Goal: Task Accomplishment & Management: Manage account settings

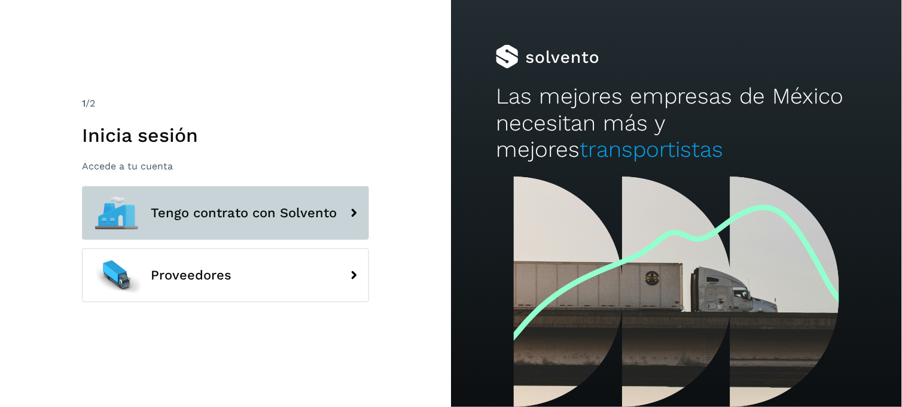
click at [235, 208] on span "Tengo contrato con Solvento" at bounding box center [244, 213] width 186 height 14
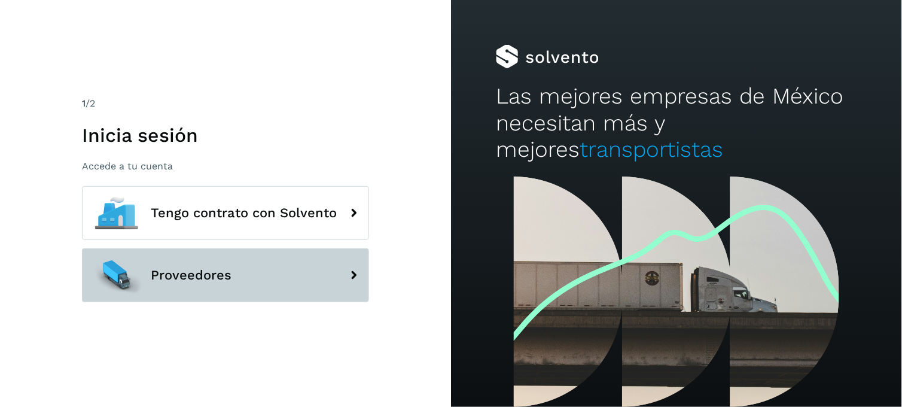
click at [213, 276] on span "Proveedores" at bounding box center [191, 275] width 81 height 14
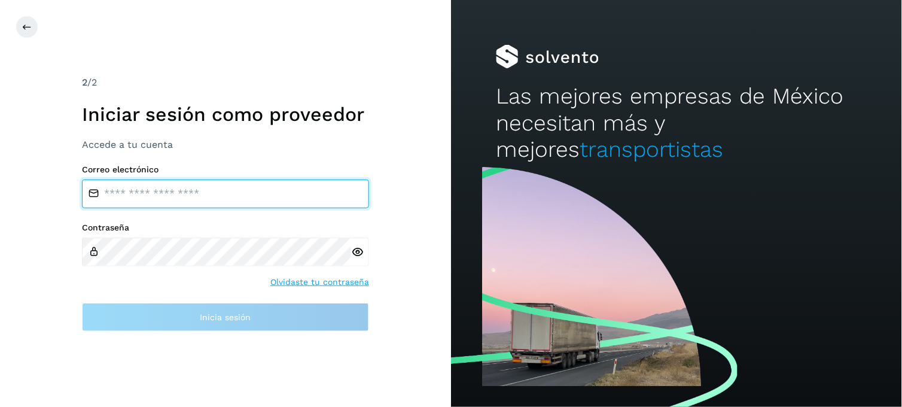
type input "**********"
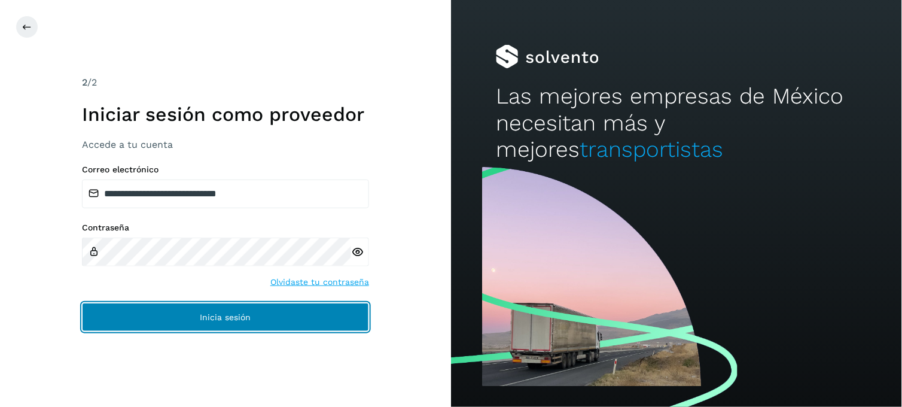
click at [149, 313] on button "Inicia sesión" at bounding box center [225, 316] width 287 height 29
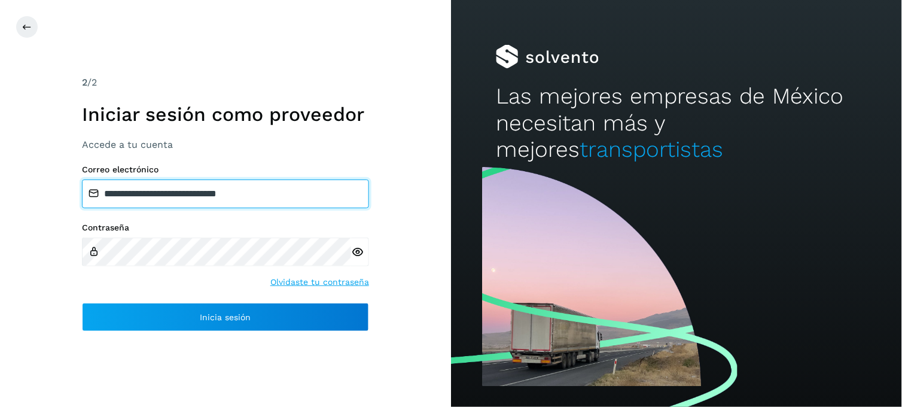
click at [192, 193] on input "**********" at bounding box center [225, 193] width 287 height 29
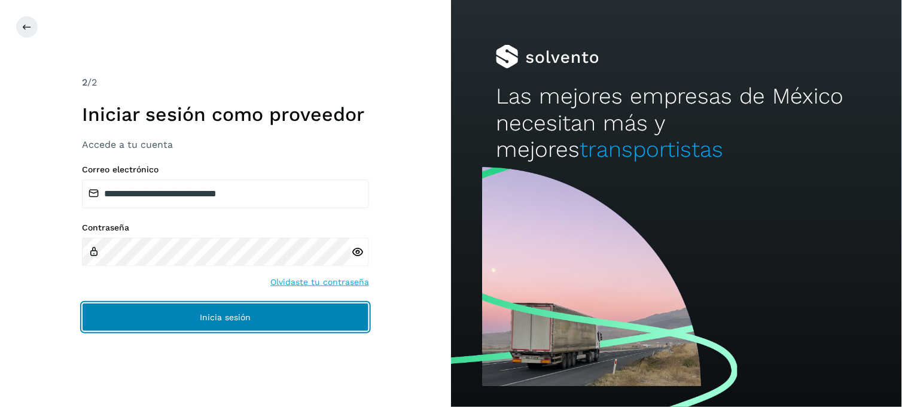
click at [165, 308] on button "Inicia sesión" at bounding box center [225, 316] width 287 height 29
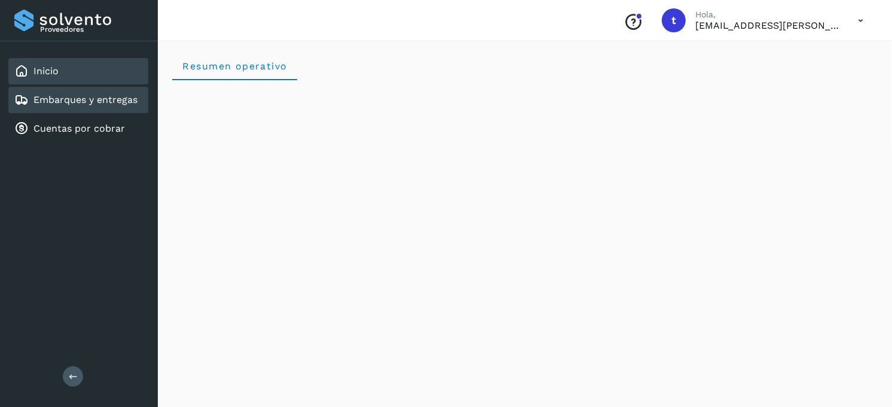
click at [91, 100] on link "Embarques y entregas" at bounding box center [85, 99] width 104 height 11
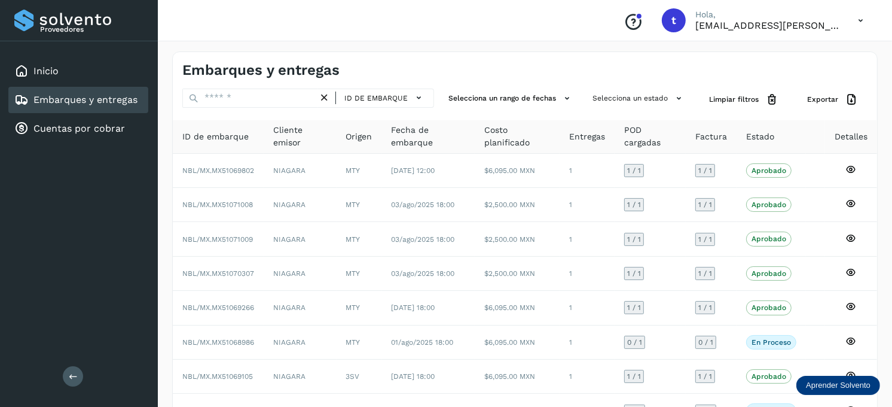
click at [78, 97] on link "Embarques y entregas" at bounding box center [85, 99] width 104 height 11
click at [68, 121] on div "Cuentas por cobrar" at bounding box center [69, 128] width 111 height 14
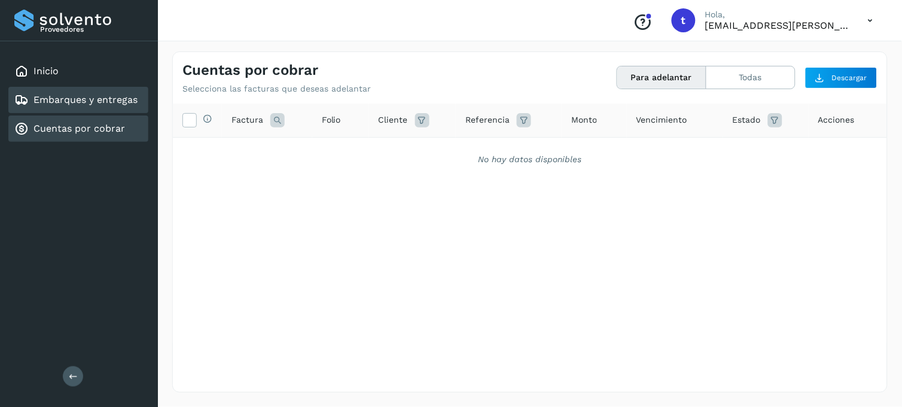
click at [74, 94] on link "Embarques y entregas" at bounding box center [85, 99] width 104 height 11
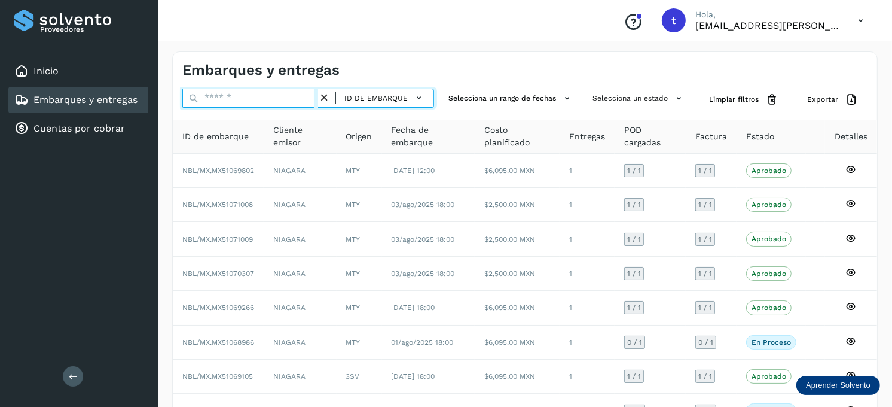
click at [261, 97] on input "text" at bounding box center [250, 97] width 136 height 19
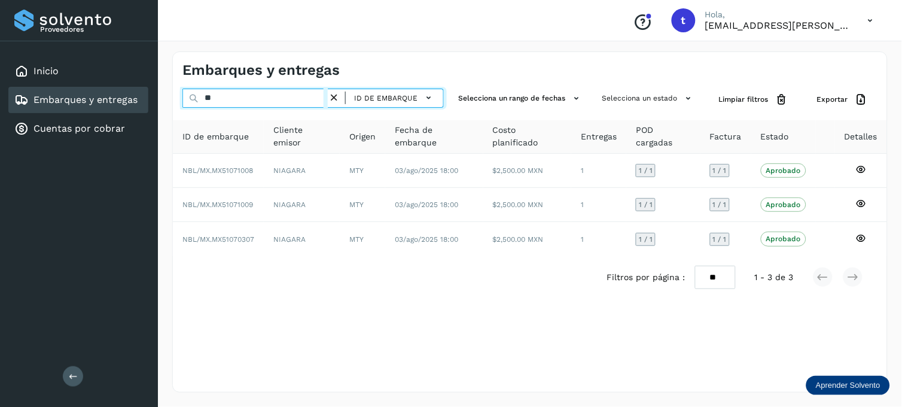
type input "*"
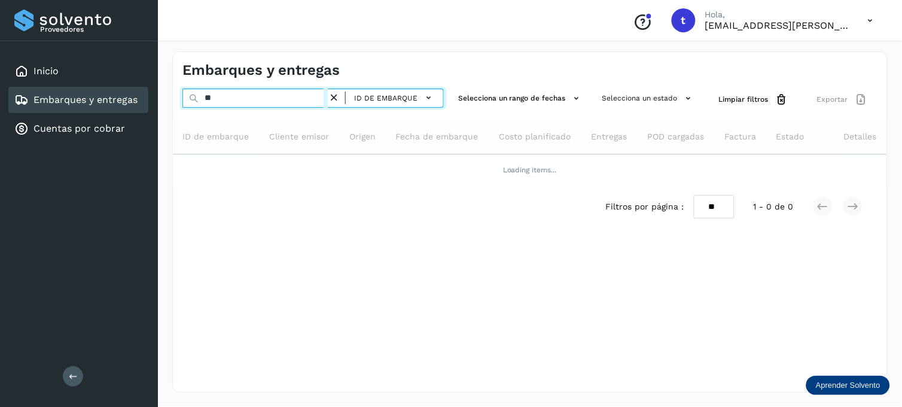
type input "*"
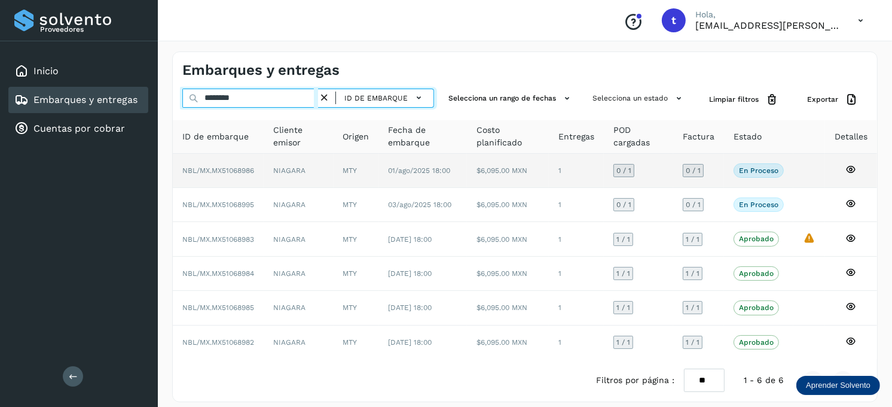
type input "********"
click at [849, 164] on icon at bounding box center [850, 169] width 11 height 11
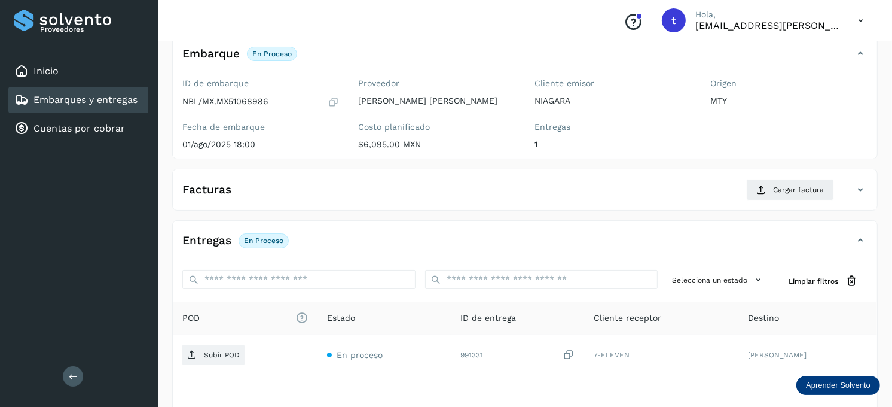
scroll to position [161, 0]
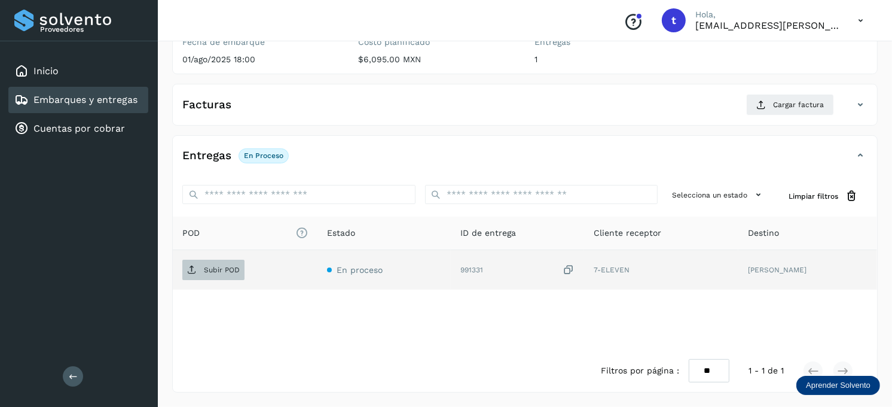
click at [206, 270] on p "Subir POD" at bounding box center [222, 269] width 36 height 8
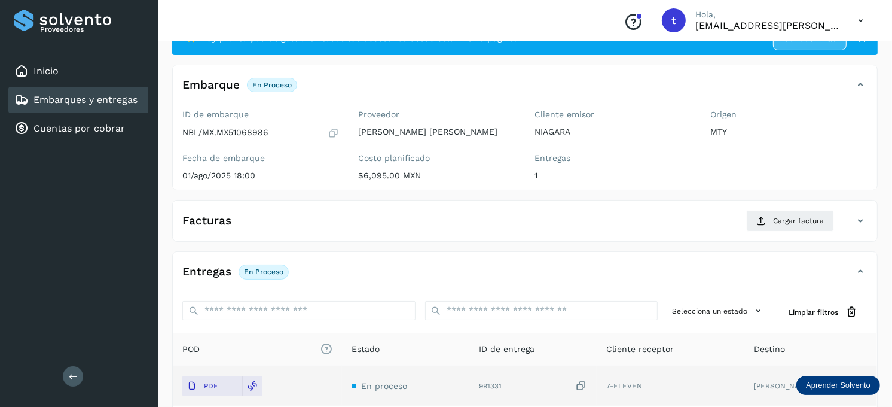
scroll to position [28, 0]
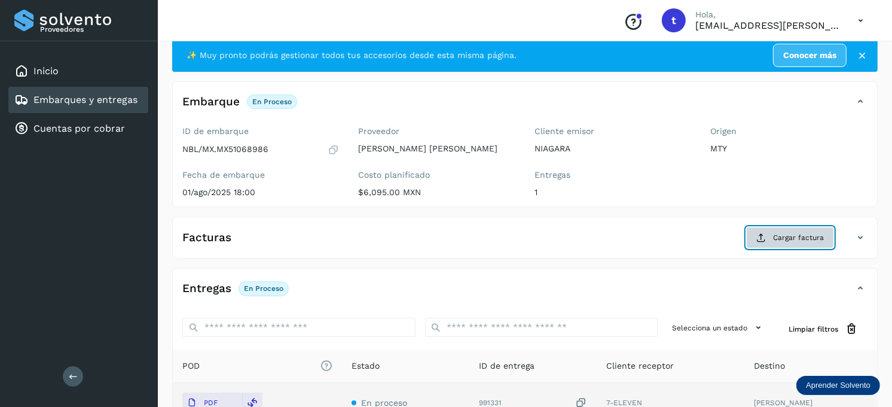
click at [807, 240] on span "Cargar factura" at bounding box center [798, 237] width 51 height 11
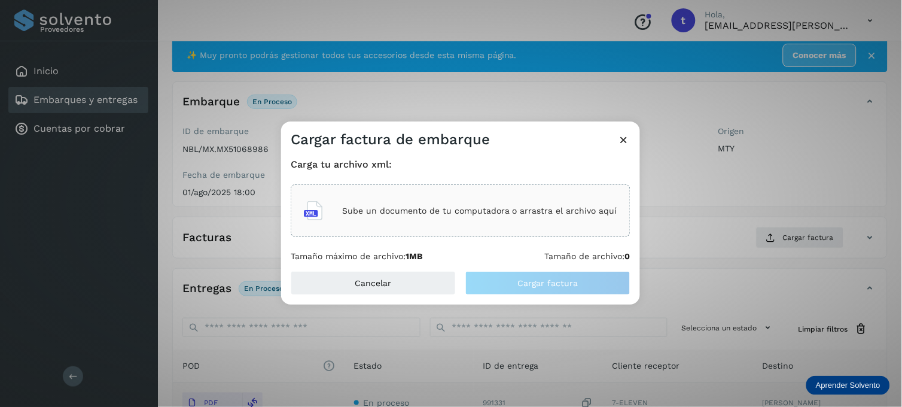
click at [496, 224] on div "Sube un documento de tu computadora o arrastra el archivo aquí" at bounding box center [460, 210] width 313 height 32
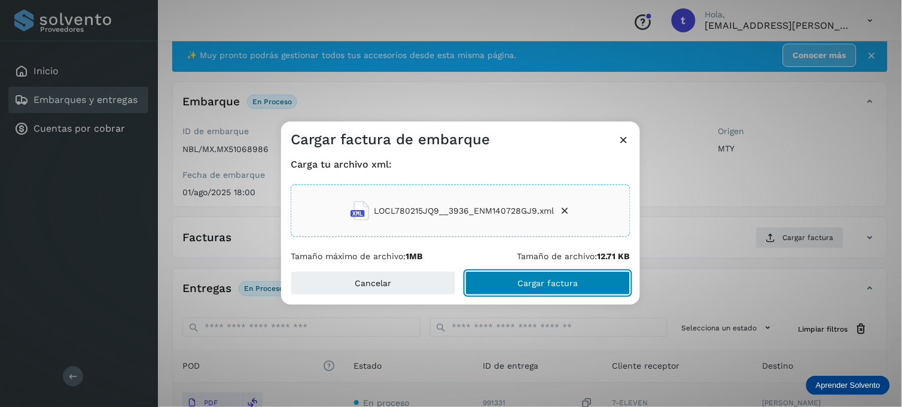
click at [509, 281] on button "Cargar factura" at bounding box center [547, 283] width 165 height 24
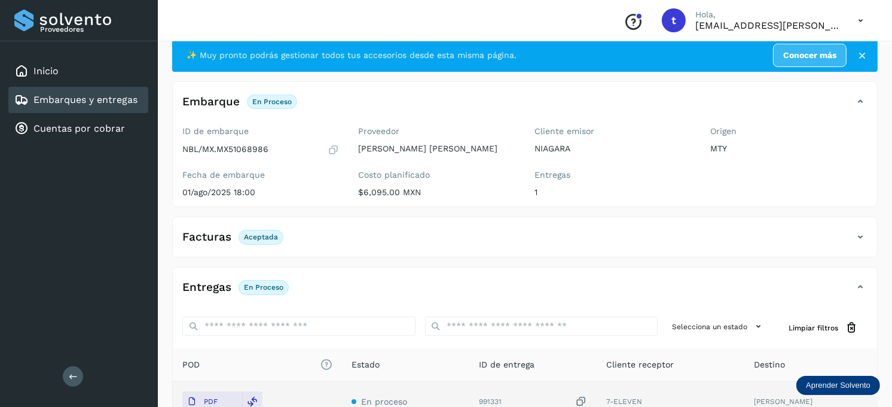
click at [94, 99] on link "Embarques y entregas" at bounding box center [85, 99] width 104 height 11
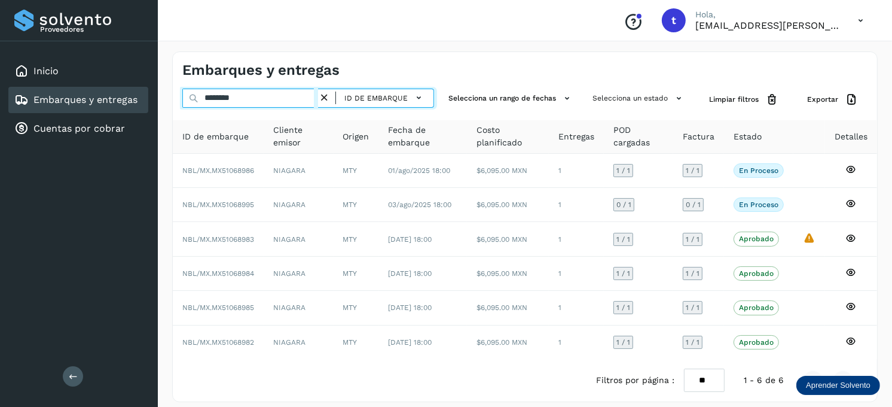
click at [262, 100] on input "********" at bounding box center [250, 97] width 136 height 19
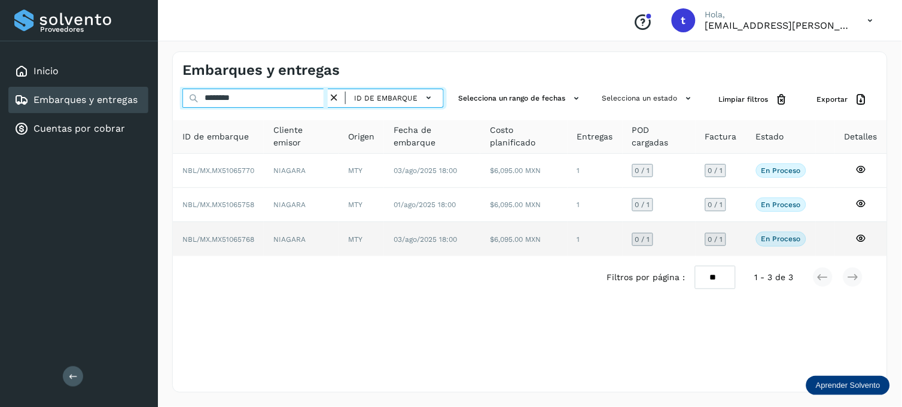
type input "********"
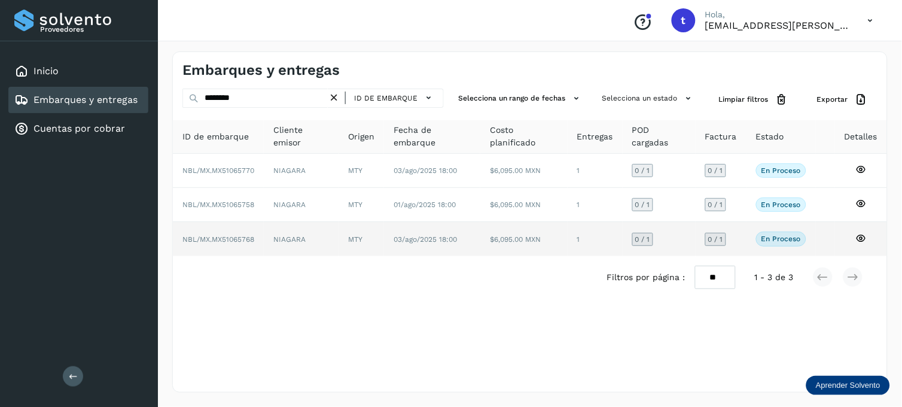
click at [861, 237] on icon at bounding box center [860, 238] width 11 height 11
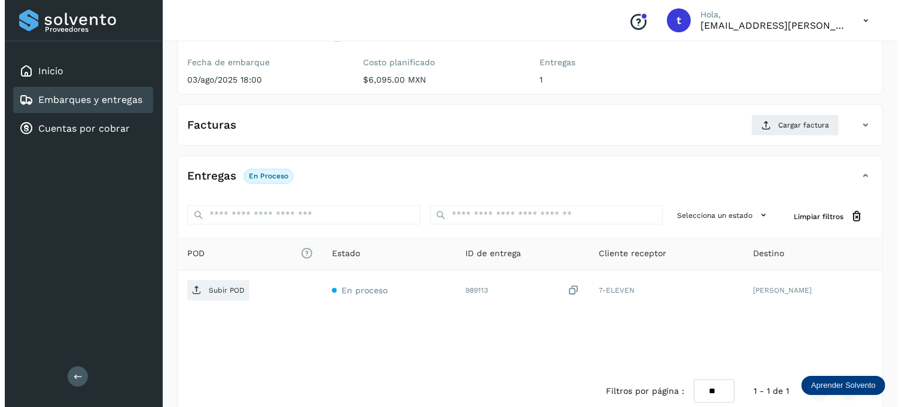
scroll to position [161, 0]
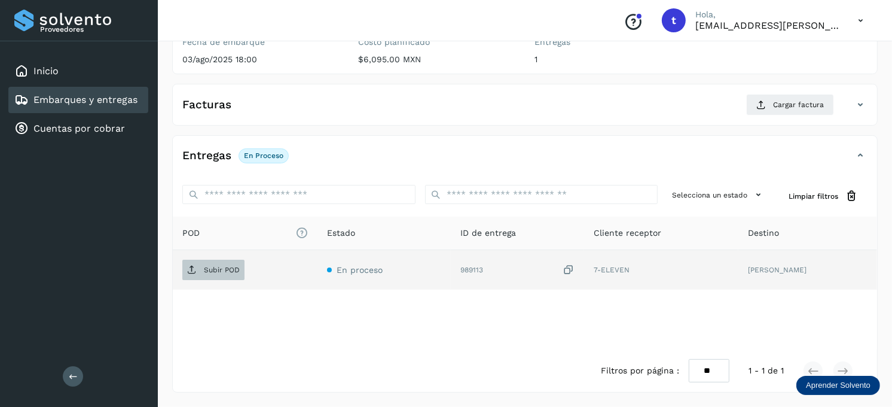
click at [228, 261] on span "Subir POD" at bounding box center [213, 269] width 62 height 19
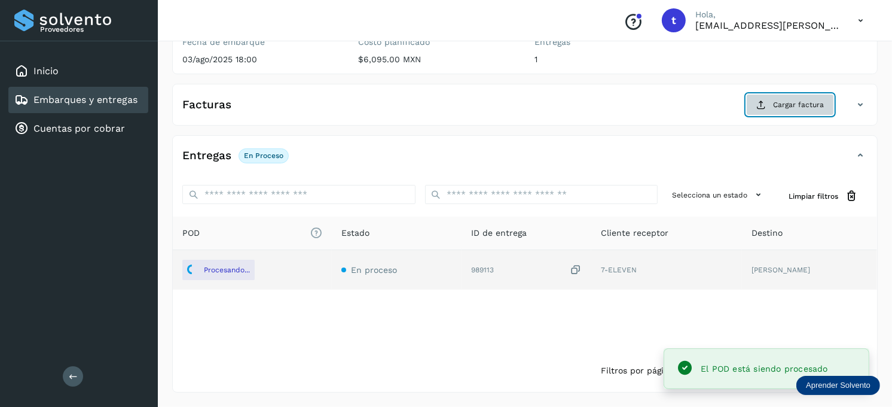
click at [801, 109] on span "Cargar factura" at bounding box center [798, 104] width 51 height 11
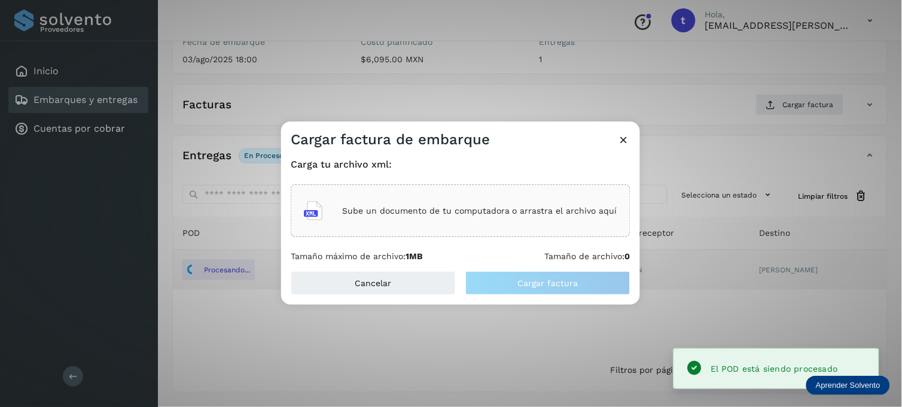
click at [441, 200] on div "Sube un documento de tu computadora o arrastra el archivo aquí" at bounding box center [460, 210] width 313 height 32
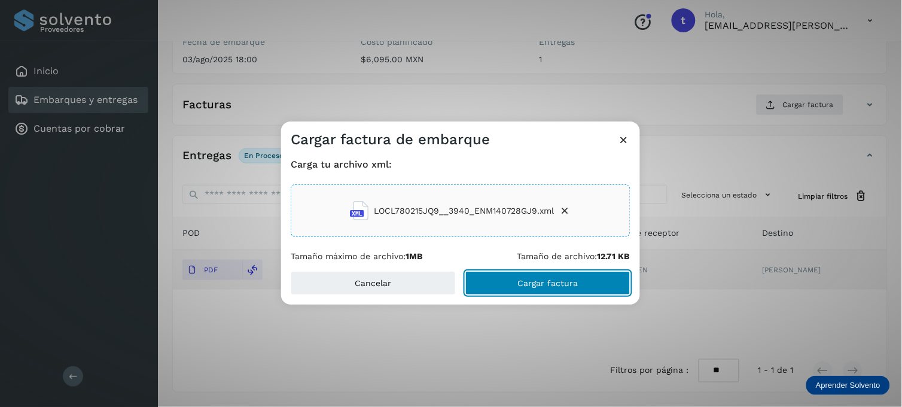
click at [532, 283] on span "Cargar factura" at bounding box center [548, 283] width 60 height 8
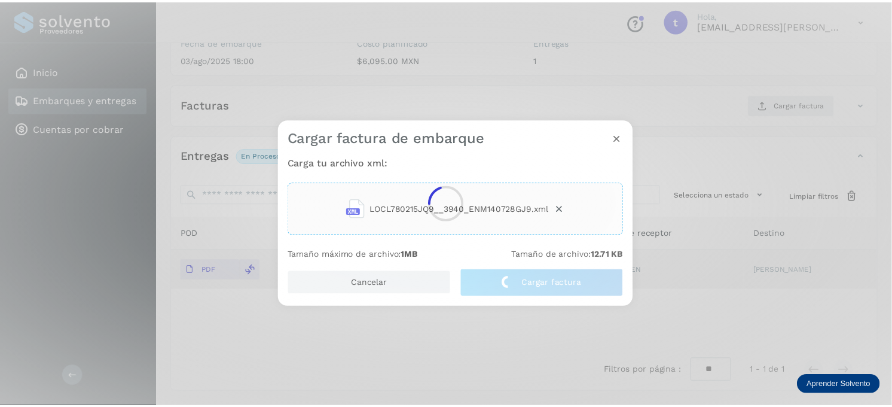
scroll to position [160, 0]
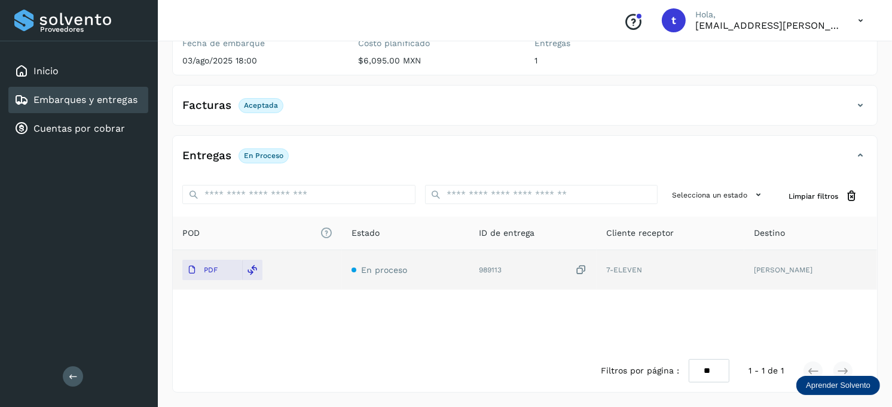
click at [78, 94] on link "Embarques y entregas" at bounding box center [85, 99] width 104 height 11
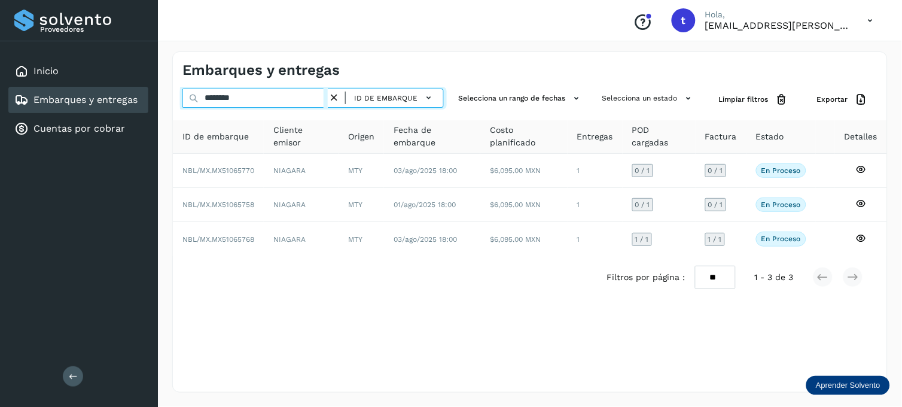
click at [277, 97] on input "********" at bounding box center [254, 97] width 145 height 19
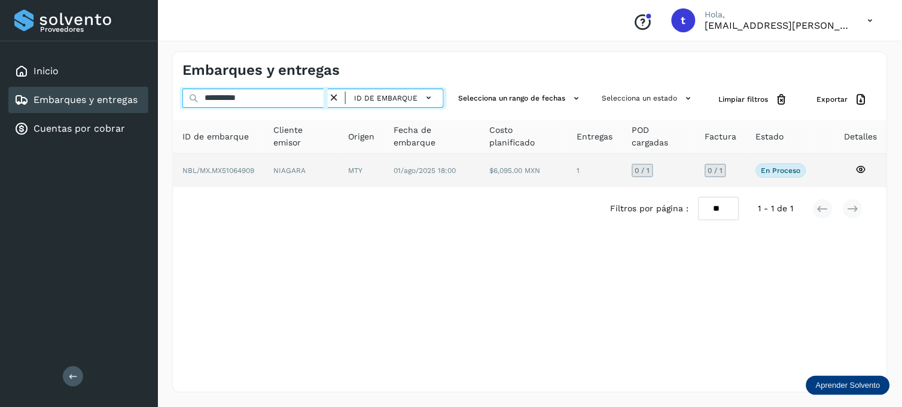
type input "**********"
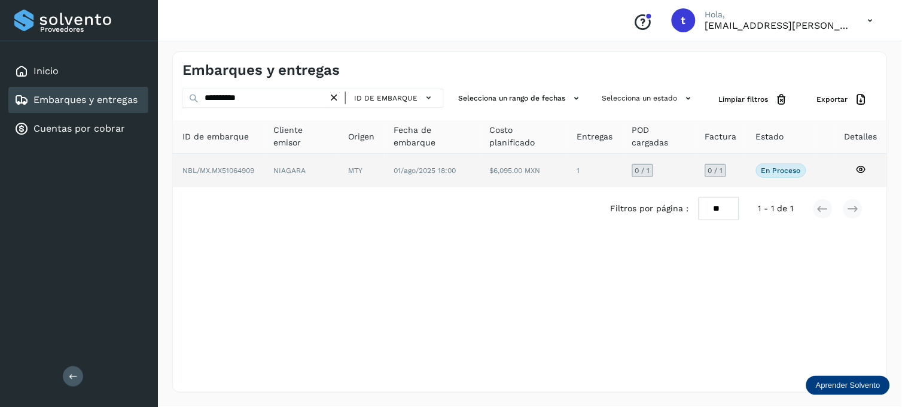
click at [859, 172] on icon at bounding box center [860, 169] width 11 height 11
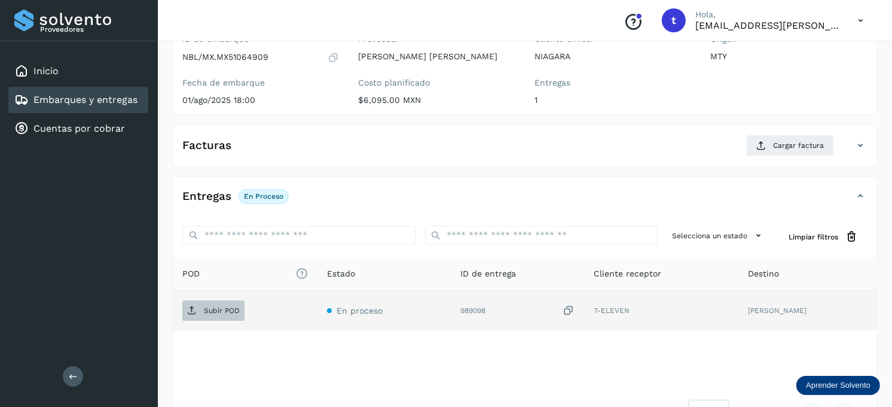
scroll to position [133, 0]
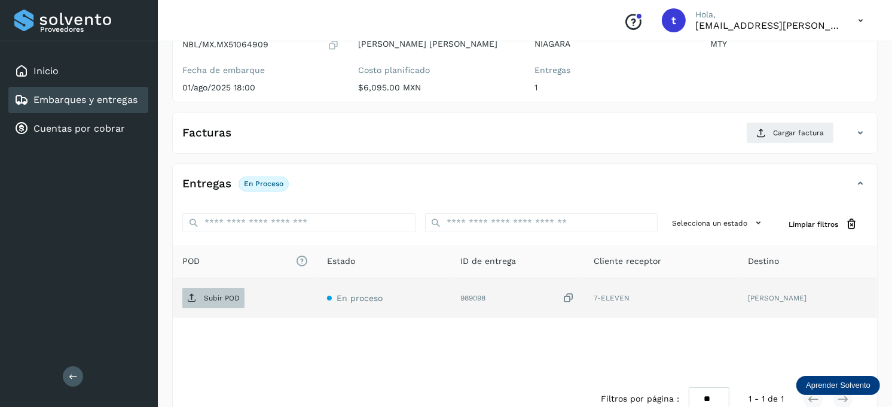
click at [219, 303] on span "Subir POD" at bounding box center [213, 297] width 62 height 19
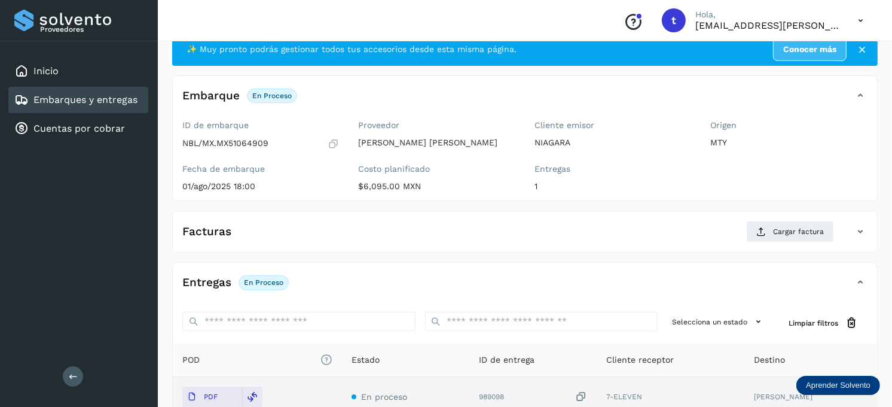
scroll to position [0, 0]
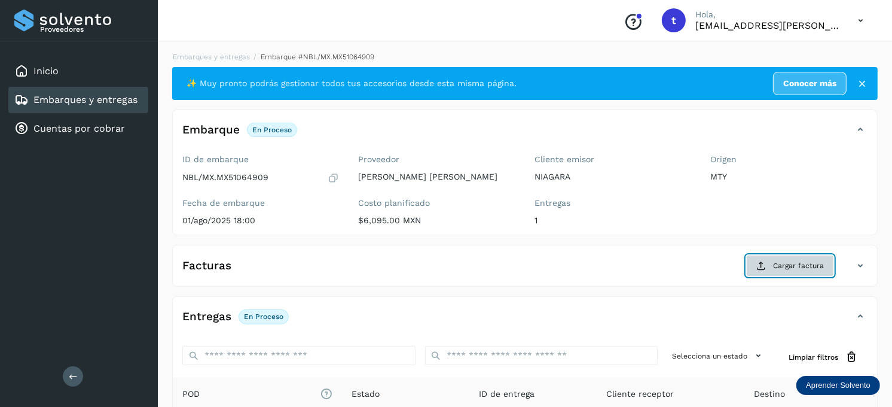
click at [800, 264] on span "Cargar factura" at bounding box center [798, 265] width 51 height 11
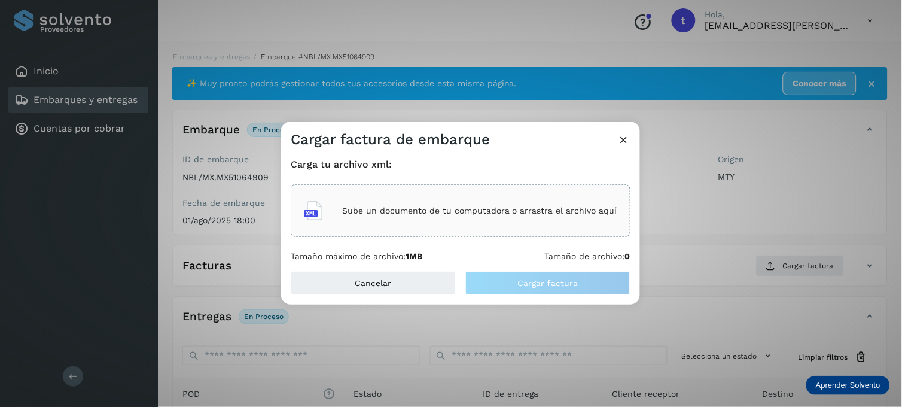
click at [475, 217] on div "Sube un documento de tu computadora o arrastra el archivo aquí" at bounding box center [460, 210] width 313 height 32
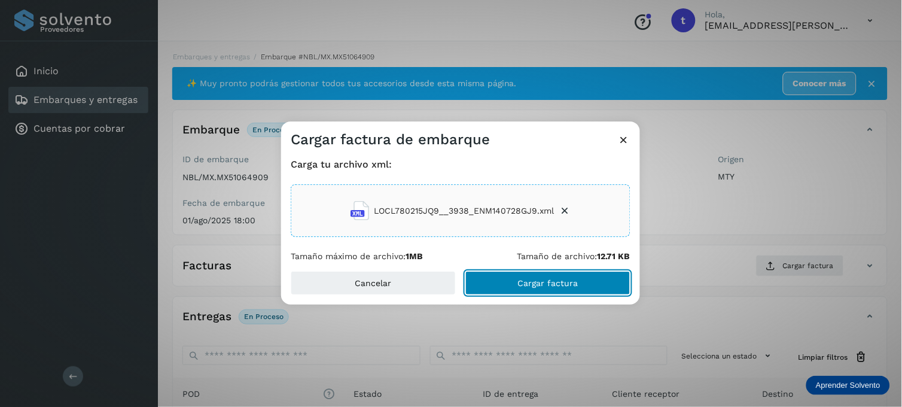
click at [542, 283] on span "Cargar factura" at bounding box center [548, 283] width 60 height 8
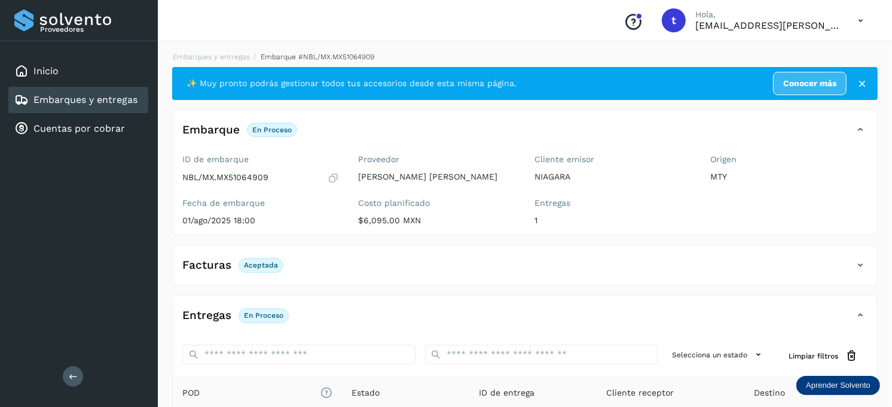
click at [91, 98] on link "Embarques y entregas" at bounding box center [85, 99] width 104 height 11
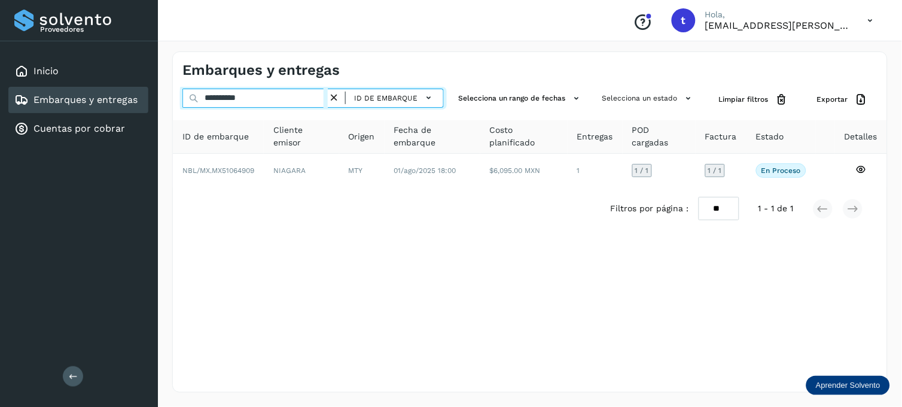
click at [273, 99] on input "**********" at bounding box center [254, 97] width 145 height 19
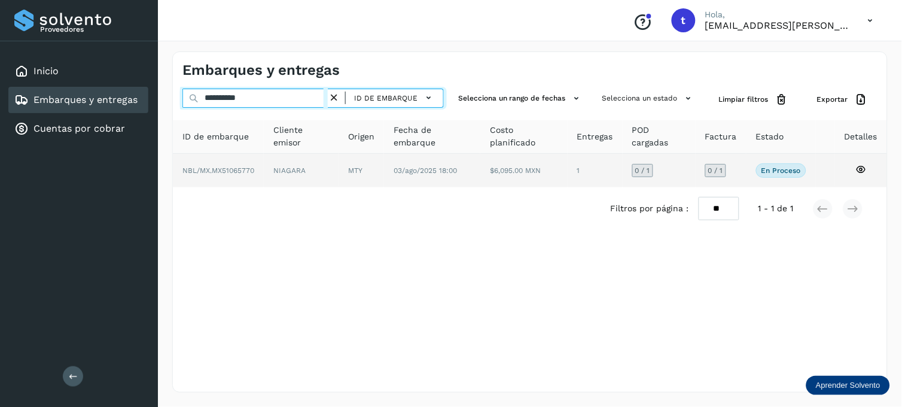
type input "**********"
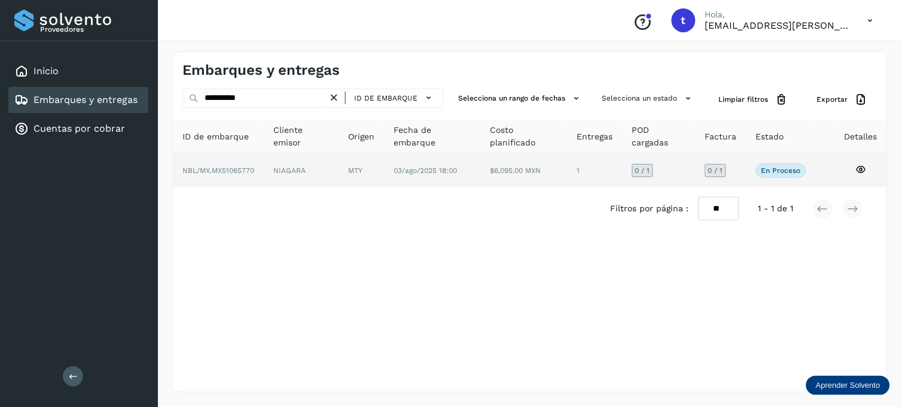
click at [855, 167] on icon at bounding box center [860, 169] width 11 height 11
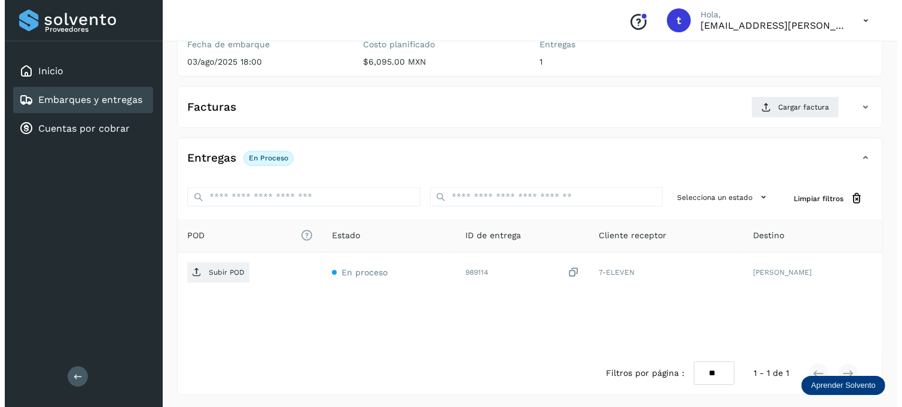
scroll to position [161, 0]
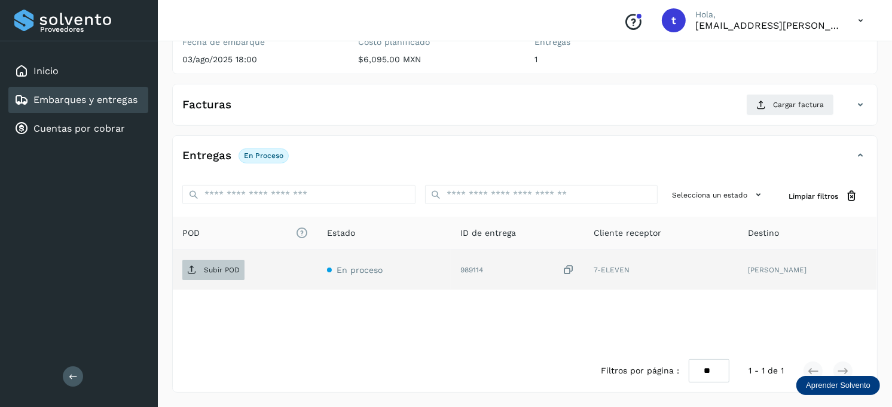
click at [216, 261] on span "Subir POD" at bounding box center [213, 269] width 62 height 19
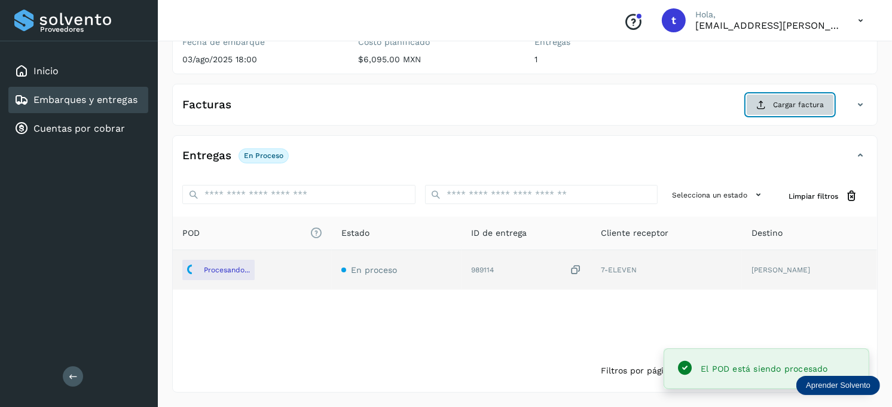
click at [802, 108] on span "Cargar factura" at bounding box center [798, 104] width 51 height 11
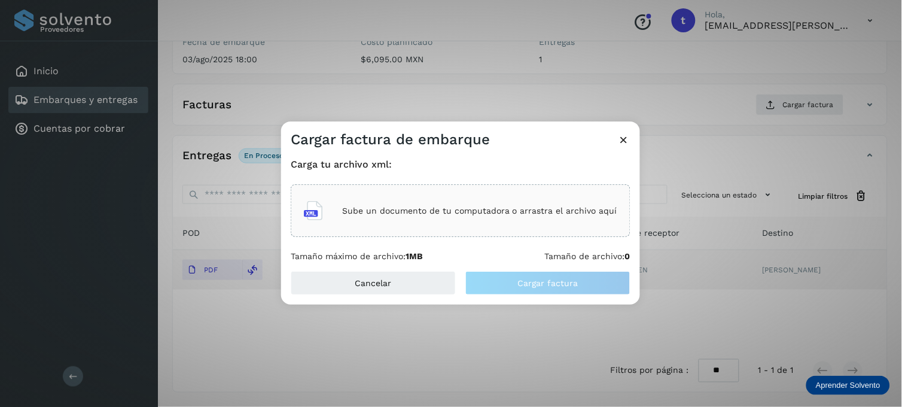
click at [433, 210] on p "Sube un documento de tu computadora o arrastra el archivo aquí" at bounding box center [479, 211] width 275 height 10
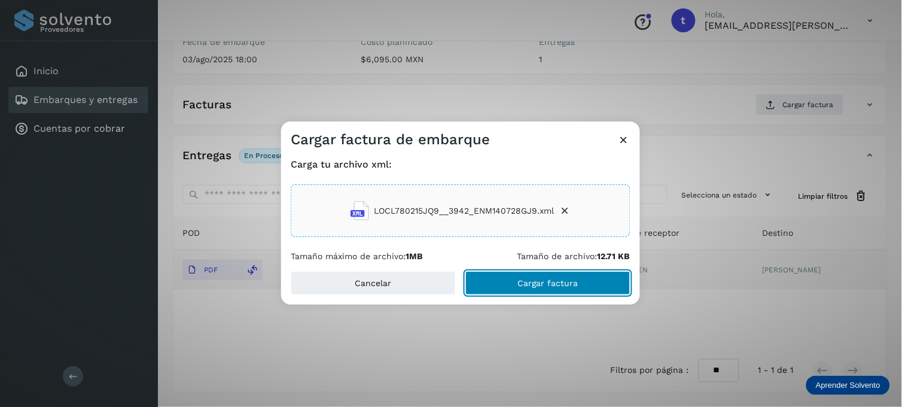
click at [509, 279] on button "Cargar factura" at bounding box center [547, 283] width 165 height 24
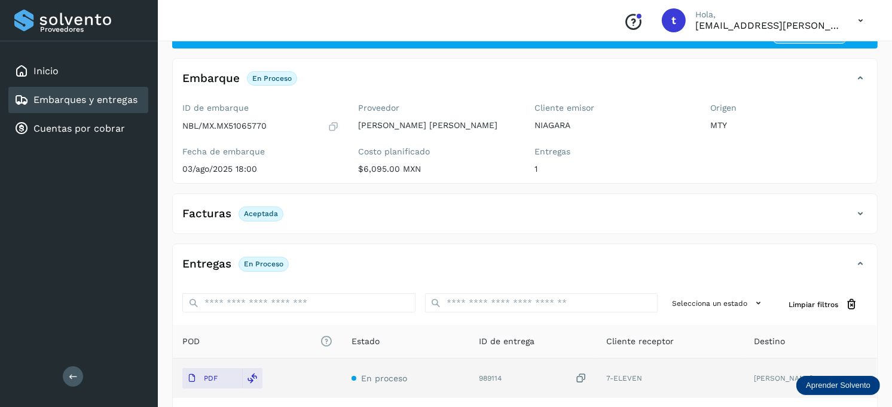
scroll to position [93, 0]
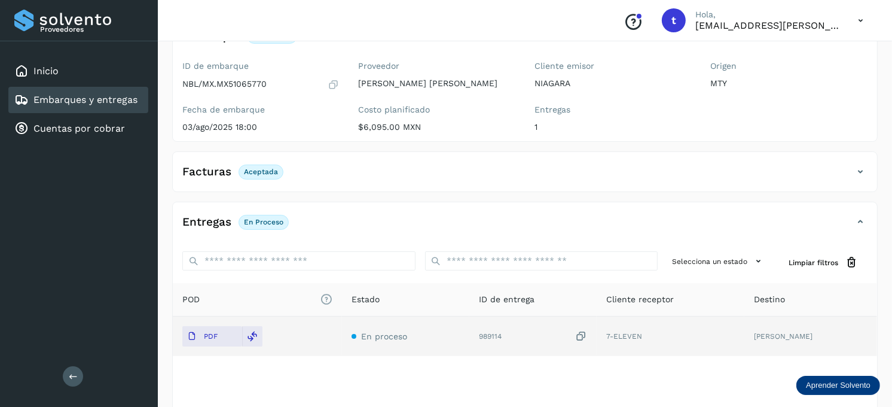
click at [127, 96] on link "Embarques y entregas" at bounding box center [85, 99] width 104 height 11
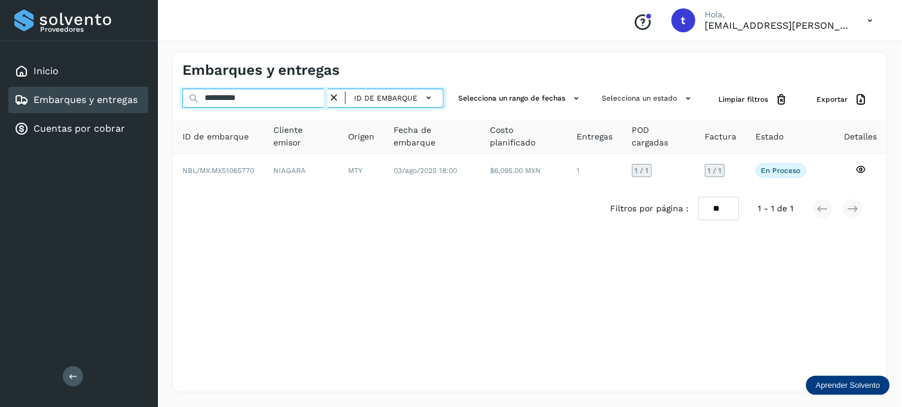
click at [277, 93] on input "**********" at bounding box center [254, 97] width 145 height 19
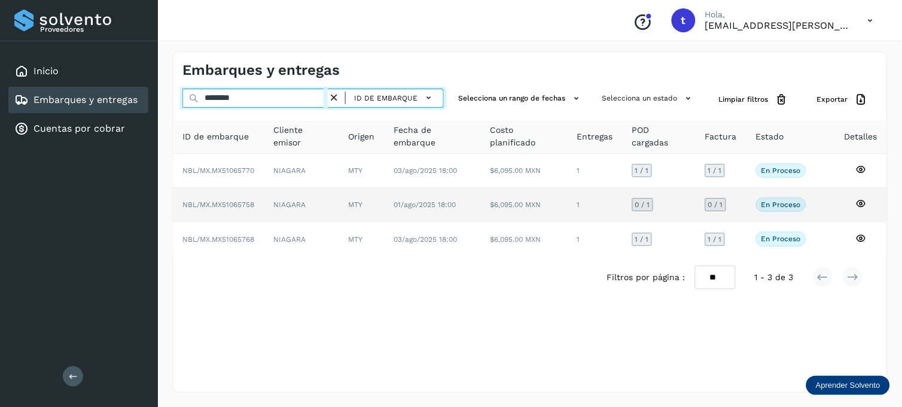
type input "********"
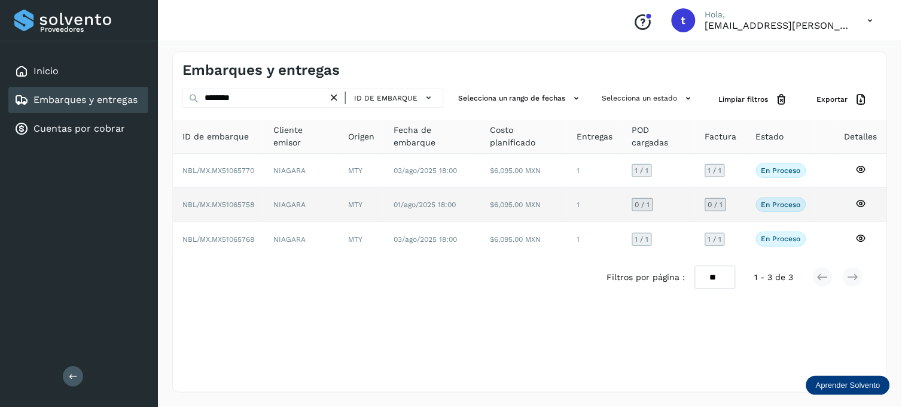
click at [863, 202] on icon at bounding box center [860, 203] width 11 height 11
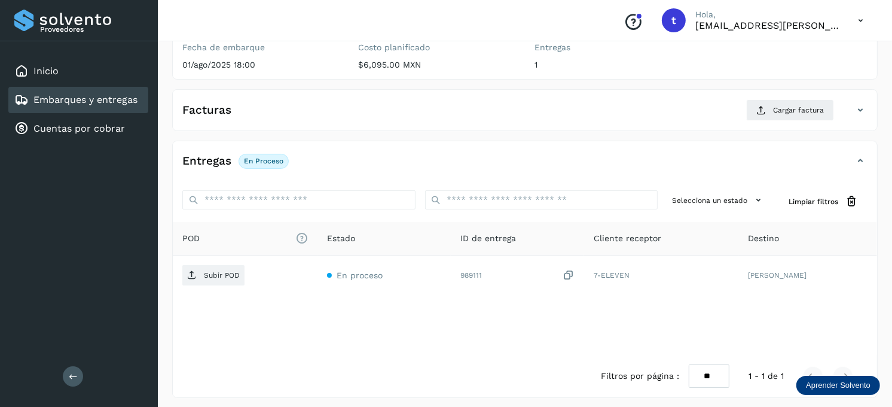
scroll to position [161, 0]
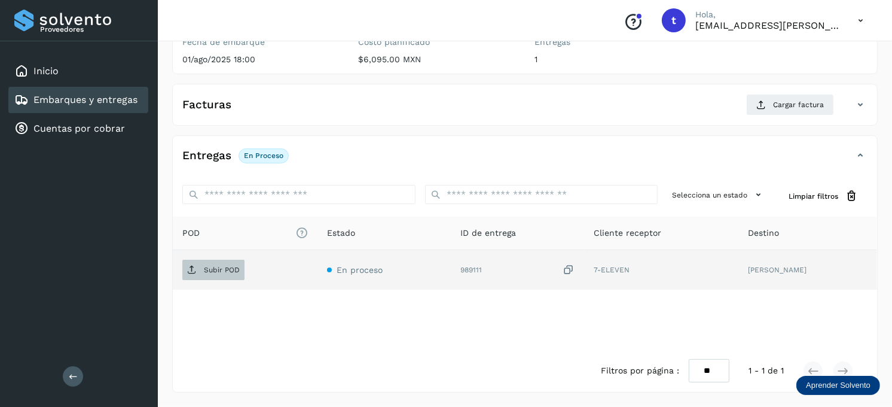
click at [213, 273] on p "Subir POD" at bounding box center [222, 269] width 36 height 8
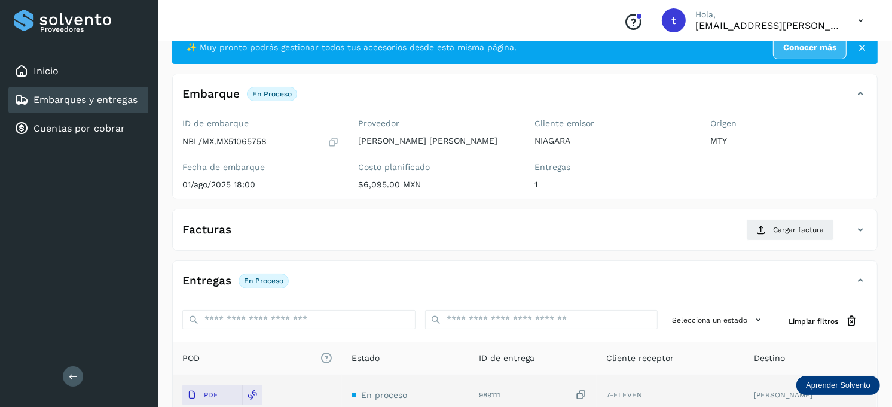
scroll to position [28, 0]
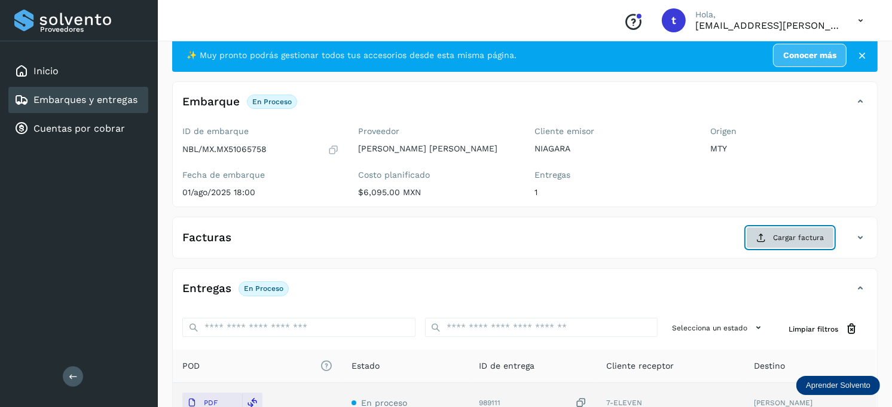
click at [792, 237] on span "Cargar factura" at bounding box center [798, 237] width 51 height 11
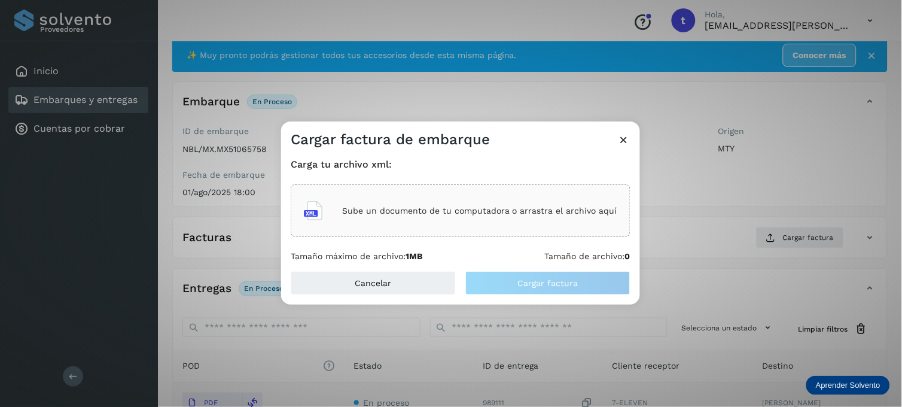
click at [509, 203] on div "Sube un documento de tu computadora o arrastra el archivo aquí" at bounding box center [460, 210] width 313 height 32
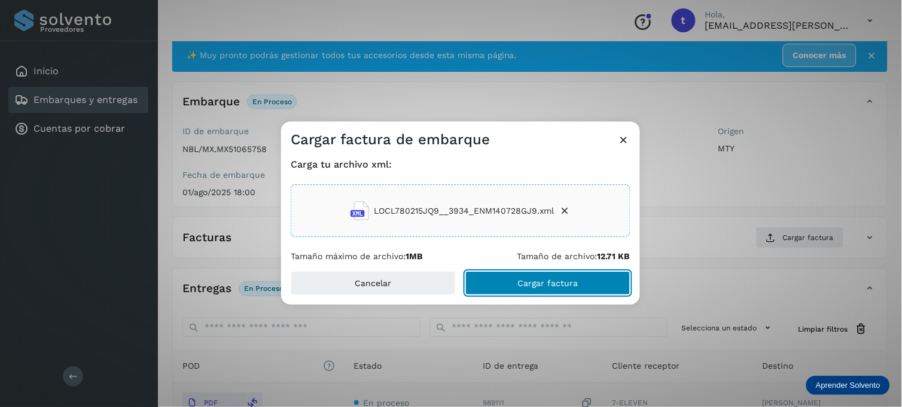
click at [531, 279] on span "Cargar factura" at bounding box center [548, 283] width 60 height 8
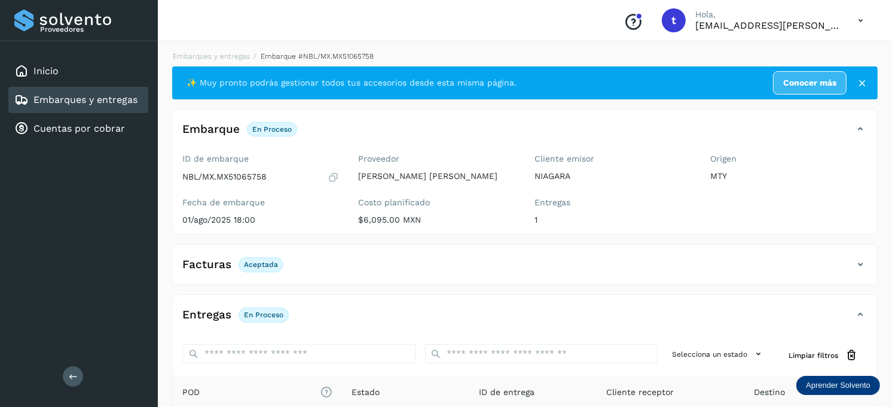
scroll to position [0, 0]
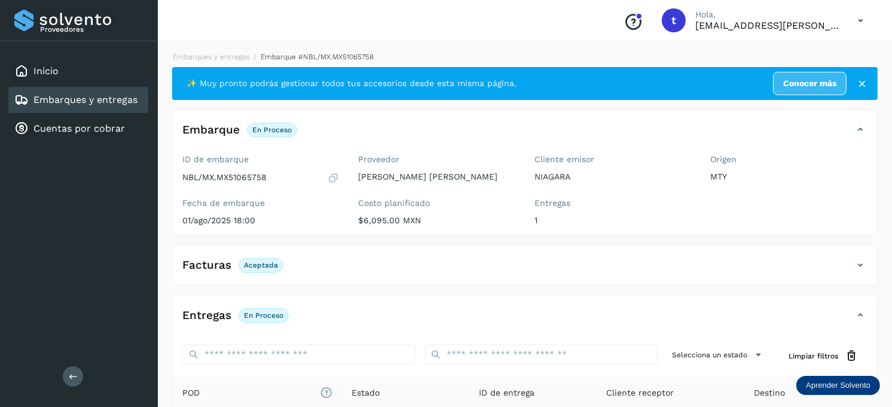
click at [111, 94] on link "Embarques y entregas" at bounding box center [85, 99] width 104 height 11
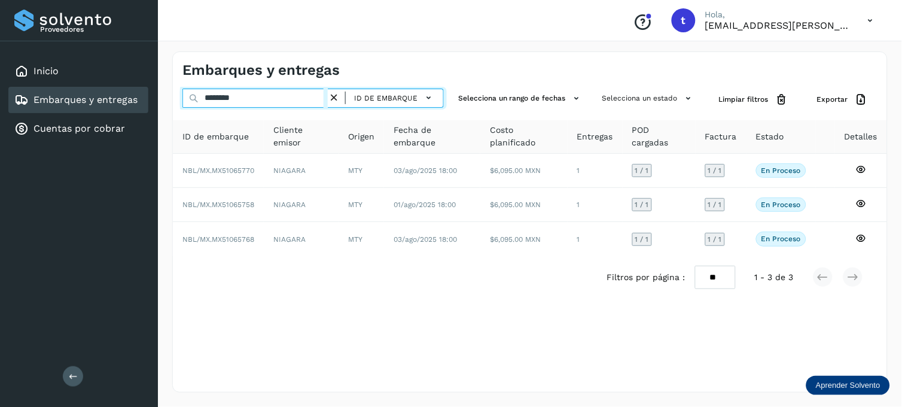
click at [255, 90] on input "********" at bounding box center [254, 97] width 145 height 19
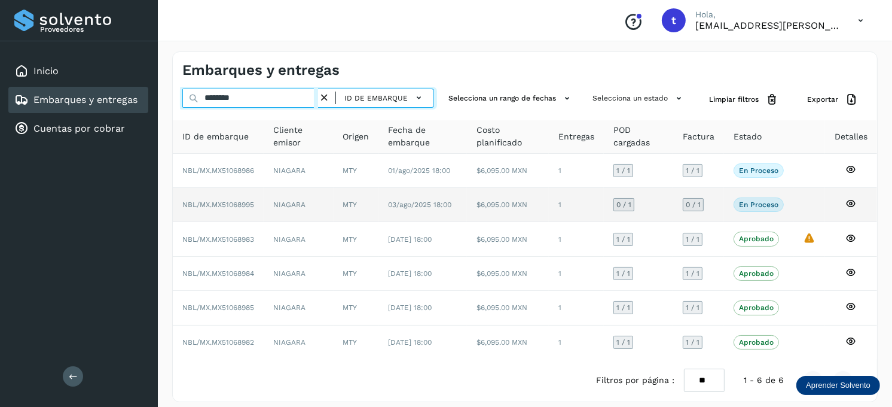
type input "********"
click at [839, 200] on td at bounding box center [851, 205] width 52 height 34
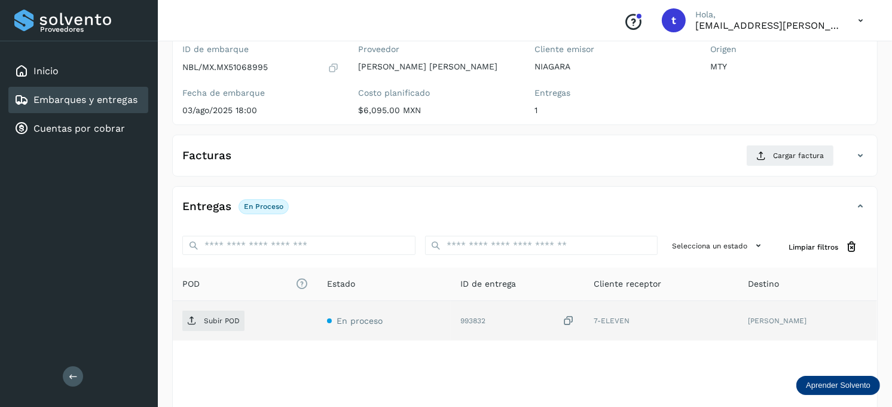
scroll to position [161, 0]
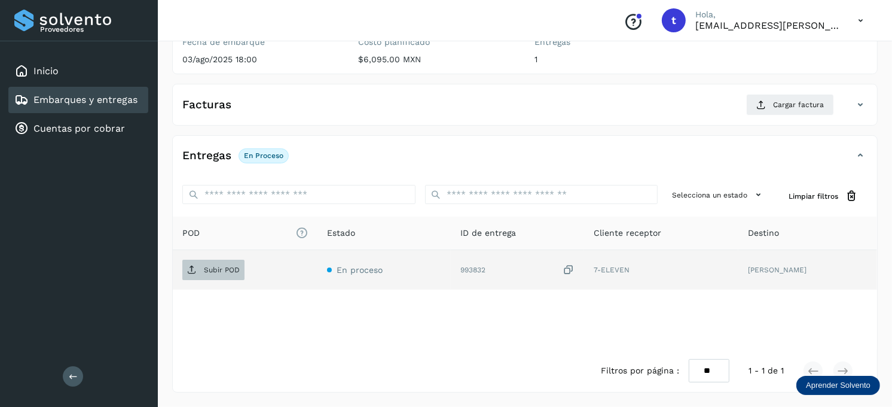
click at [229, 272] on p "Subir POD" at bounding box center [222, 269] width 36 height 8
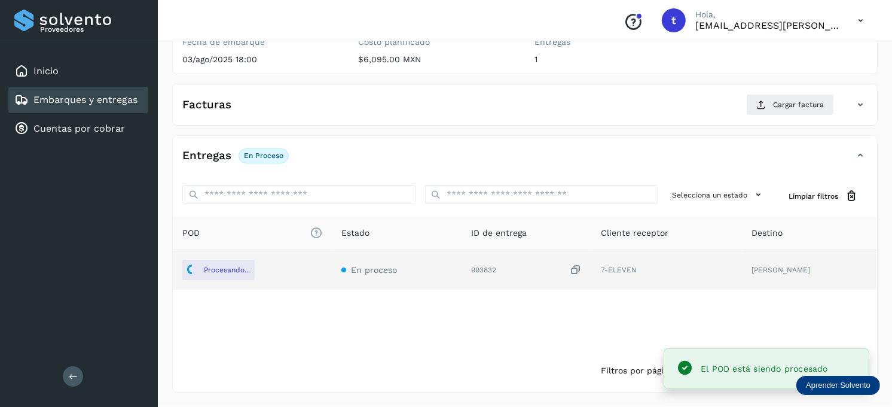
scroll to position [94, 0]
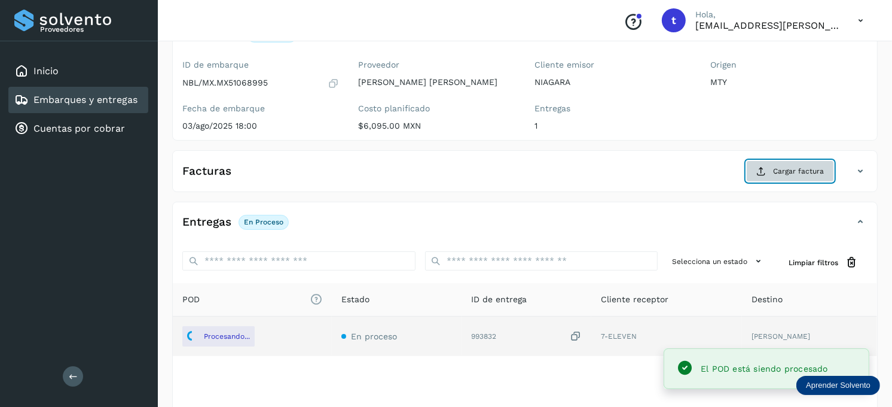
click at [798, 168] on span "Cargar factura" at bounding box center [798, 171] width 51 height 11
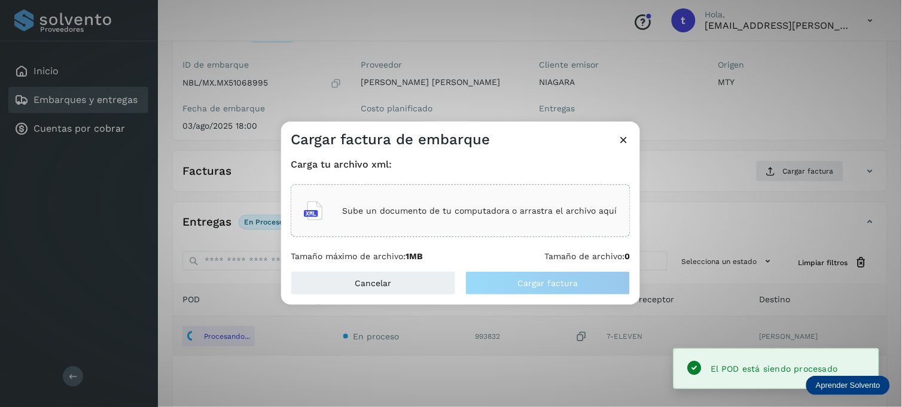
click at [427, 209] on p "Sube un documento de tu computadora o arrastra el archivo aquí" at bounding box center [479, 211] width 275 height 10
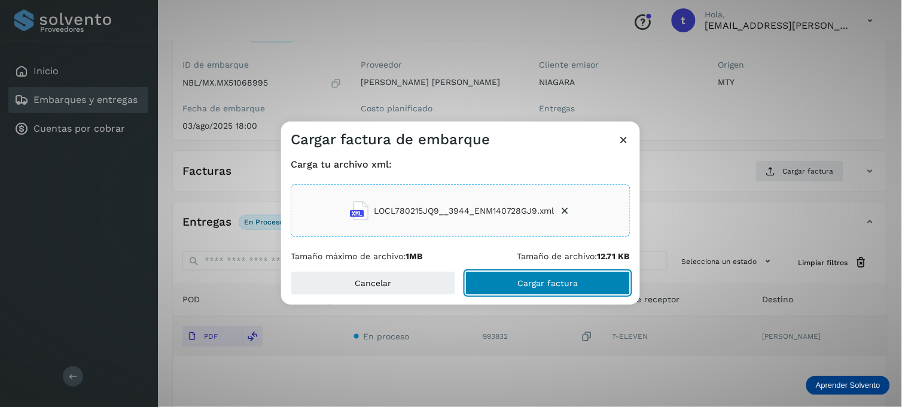
click at [526, 279] on span "Cargar factura" at bounding box center [548, 283] width 60 height 8
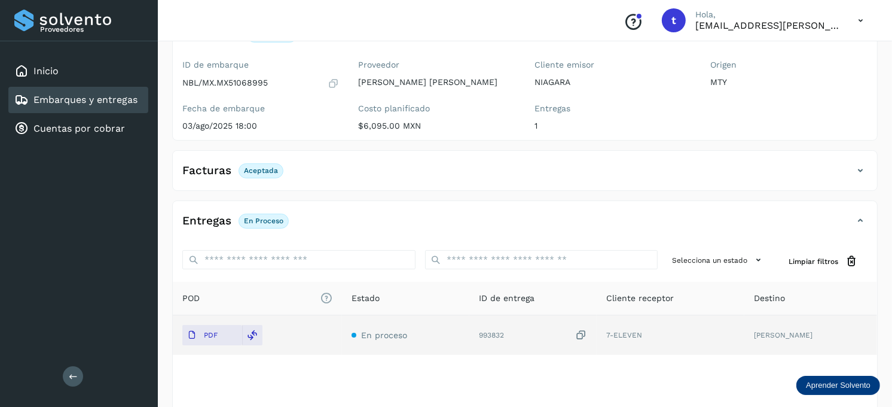
click at [75, 94] on link "Embarques y entregas" at bounding box center [85, 99] width 104 height 11
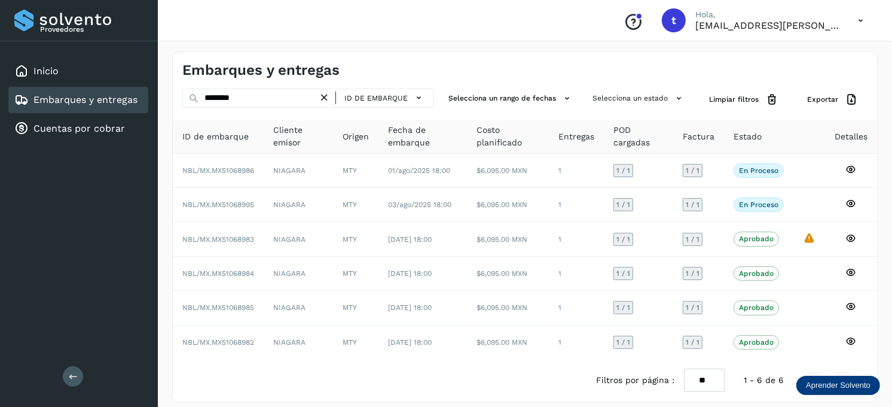
click at [326, 97] on icon at bounding box center [324, 97] width 13 height 13
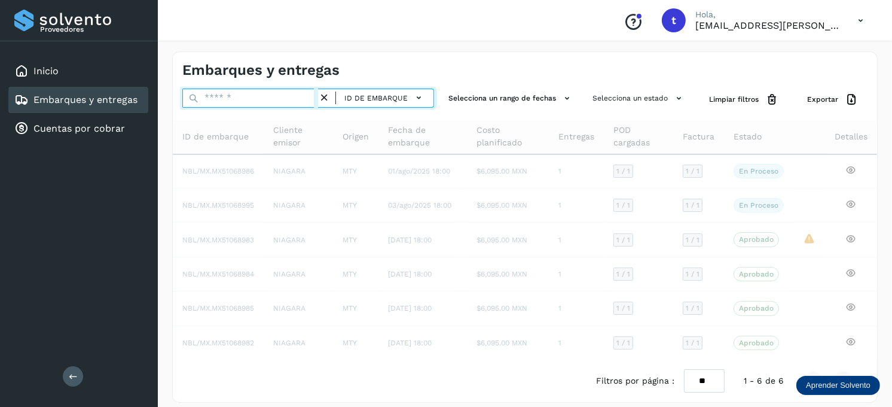
click at [261, 99] on input "text" at bounding box center [250, 97] width 136 height 19
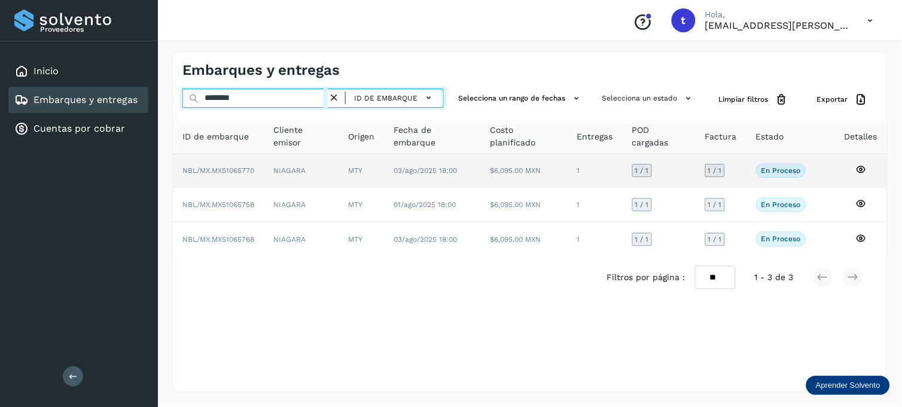
type input "*********"
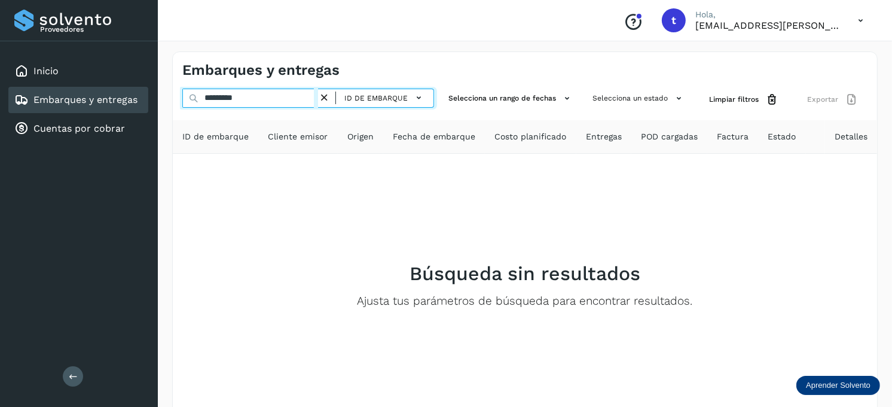
drag, startPoint x: 213, startPoint y: 92, endPoint x: 132, endPoint y: 88, distance: 80.8
click at [132, 88] on div "Proveedores Inicio Embarques y entregas Cuentas por cobrar Salir Conoce nuestro…" at bounding box center [446, 237] width 892 height 474
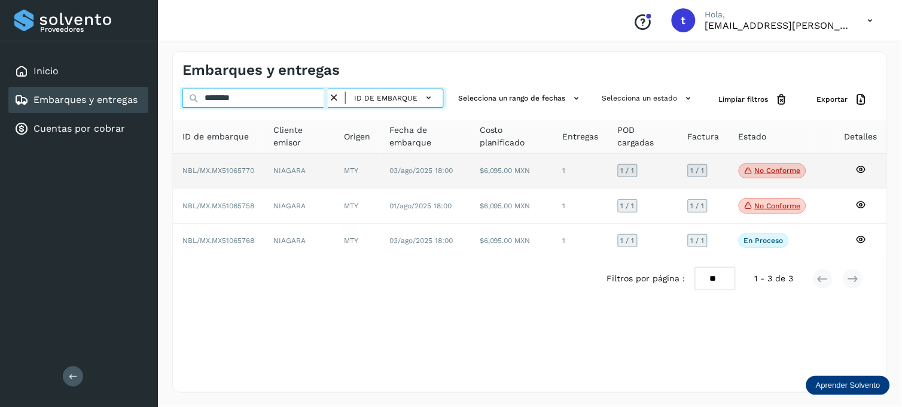
type input "********"
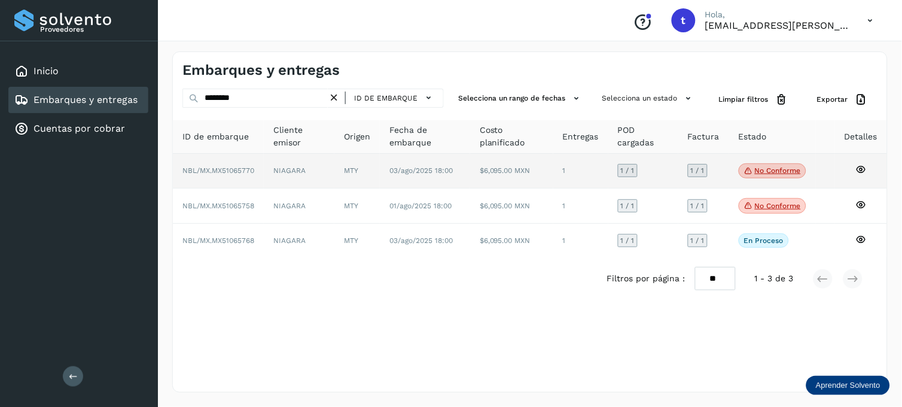
click at [769, 172] on p "No conforme" at bounding box center [777, 170] width 46 height 8
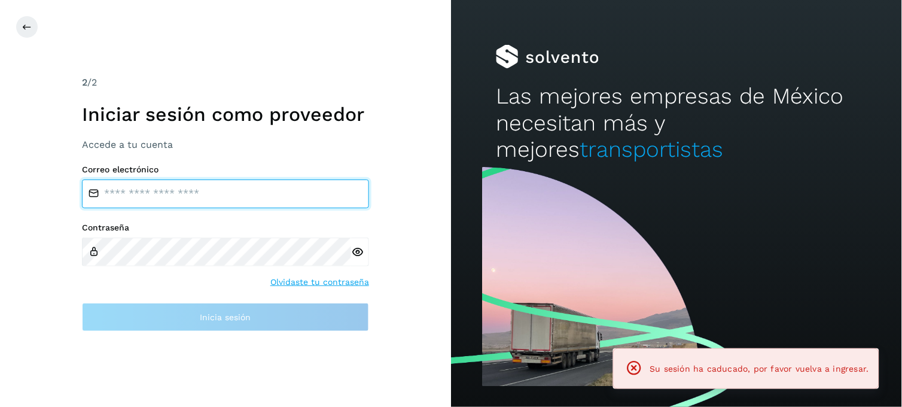
type input "**********"
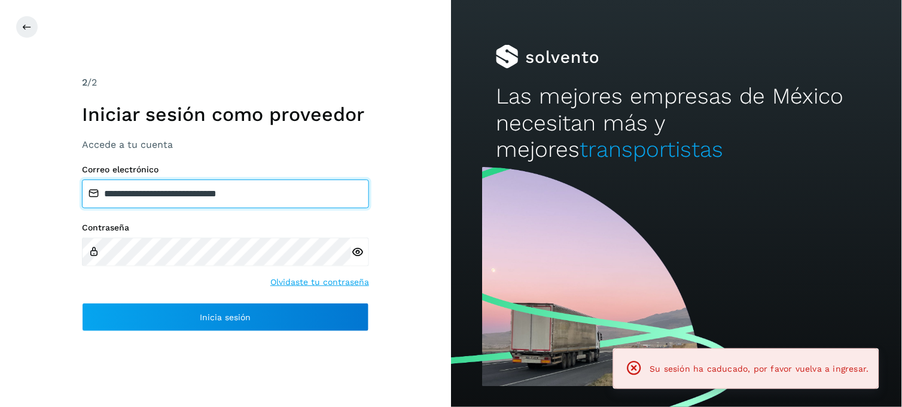
click at [217, 195] on input "**********" at bounding box center [225, 193] width 287 height 29
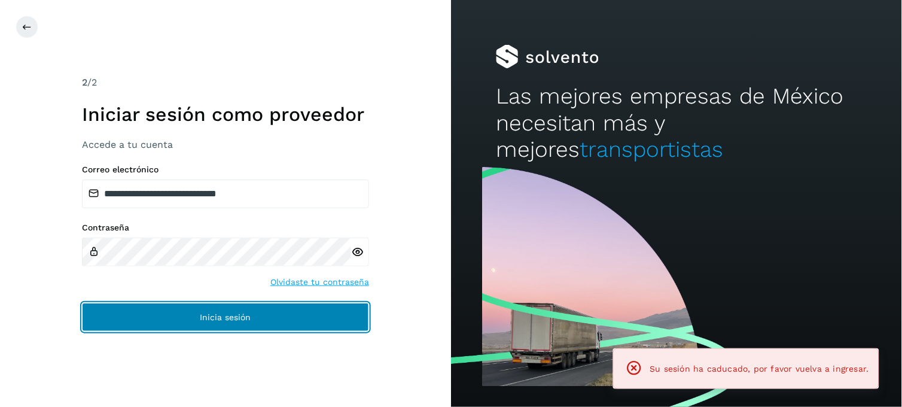
click at [157, 305] on button "Inicia sesión" at bounding box center [225, 316] width 287 height 29
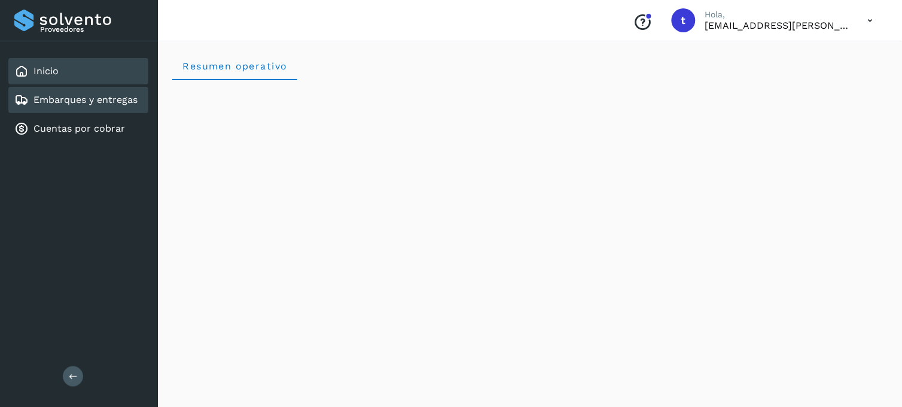
click at [90, 100] on link "Embarques y entregas" at bounding box center [85, 99] width 104 height 11
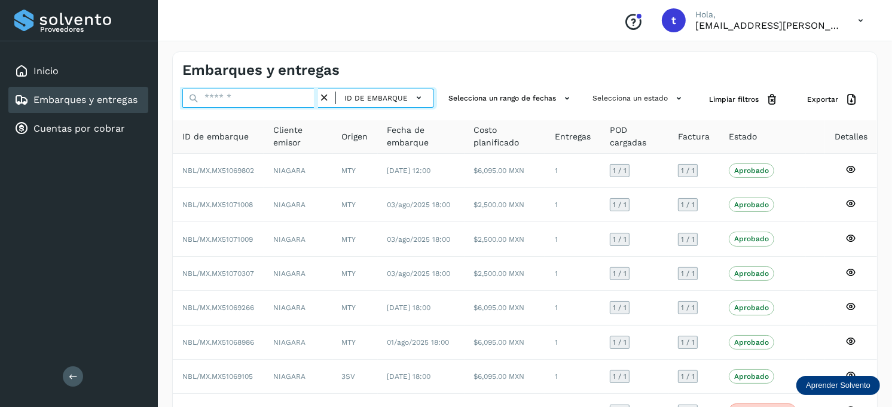
click at [257, 99] on input "text" at bounding box center [250, 97] width 136 height 19
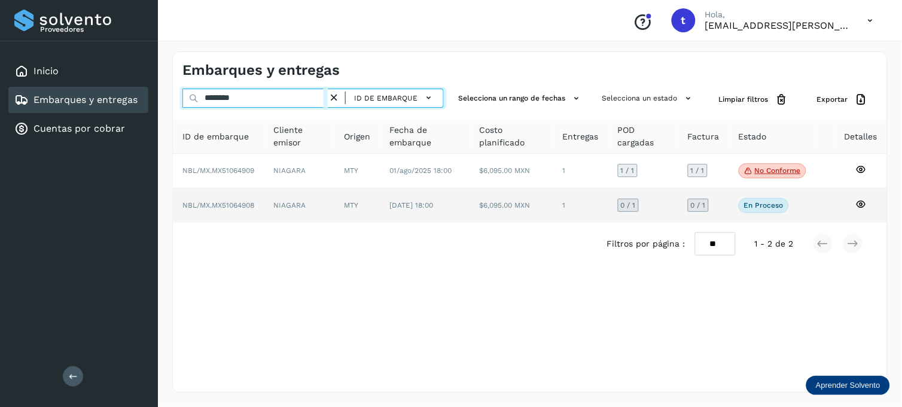
type input "********"
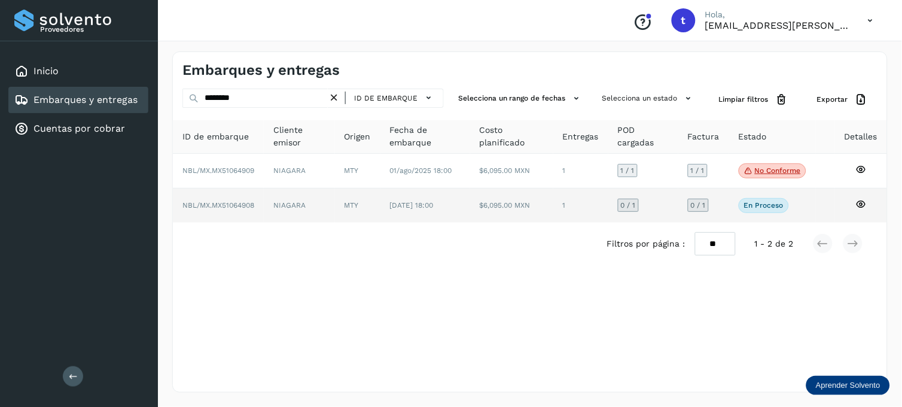
click at [860, 201] on icon at bounding box center [860, 203] width 11 height 11
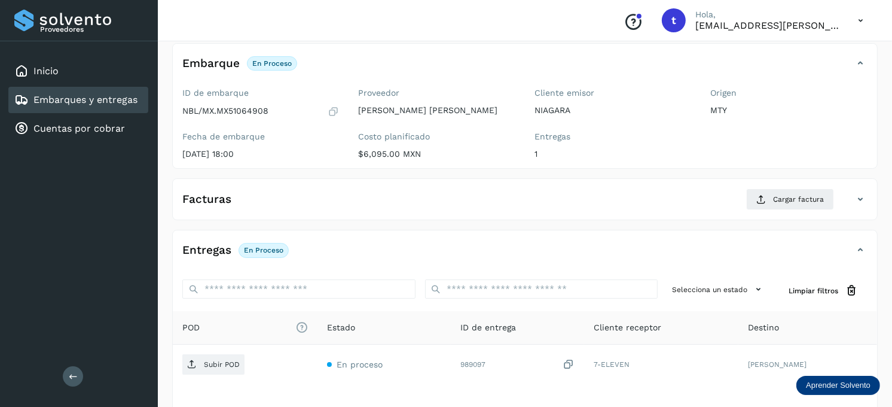
scroll to position [133, 0]
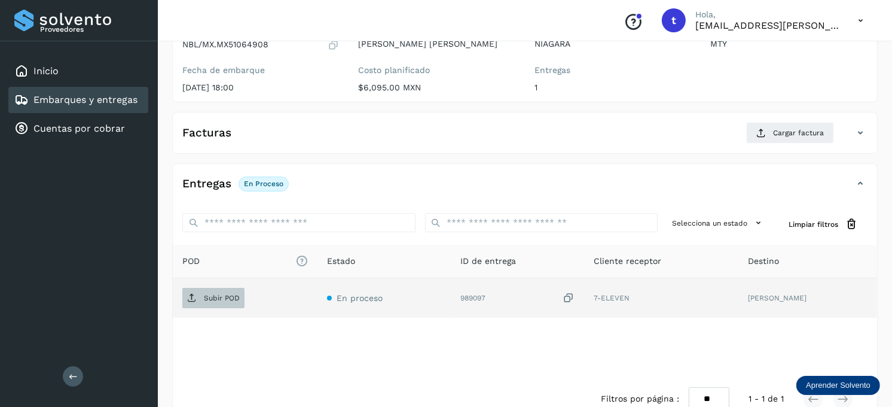
click at [214, 300] on p "Subir POD" at bounding box center [222, 298] width 36 height 8
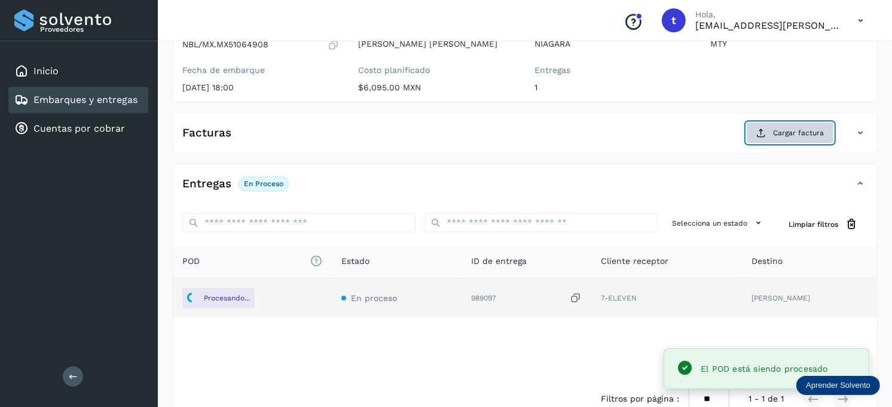
click at [795, 128] on span "Cargar factura" at bounding box center [798, 132] width 51 height 11
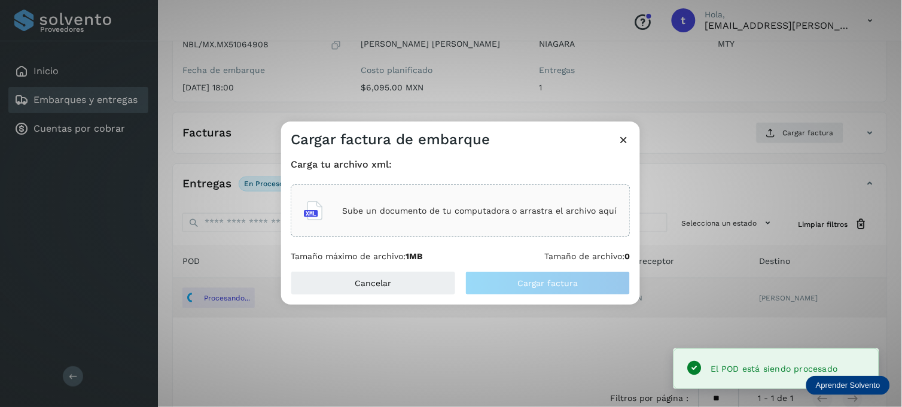
click at [470, 191] on div "Sube un documento de tu computadora o arrastra el archivo aquí" at bounding box center [461, 210] width 340 height 53
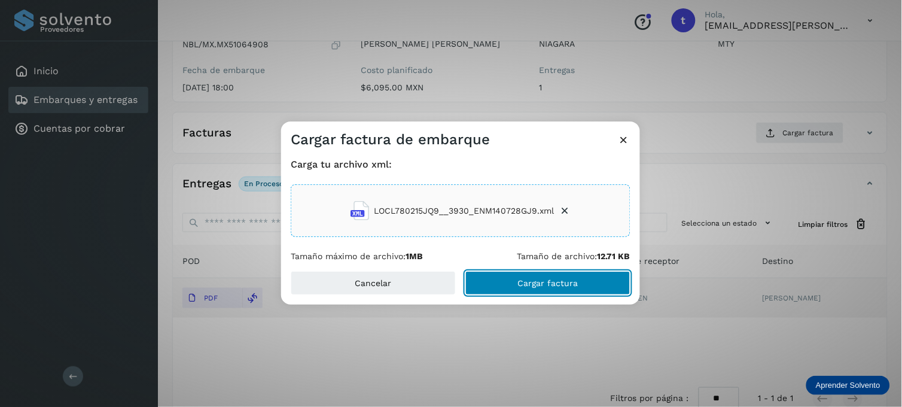
click at [499, 283] on button "Cargar factura" at bounding box center [547, 283] width 165 height 24
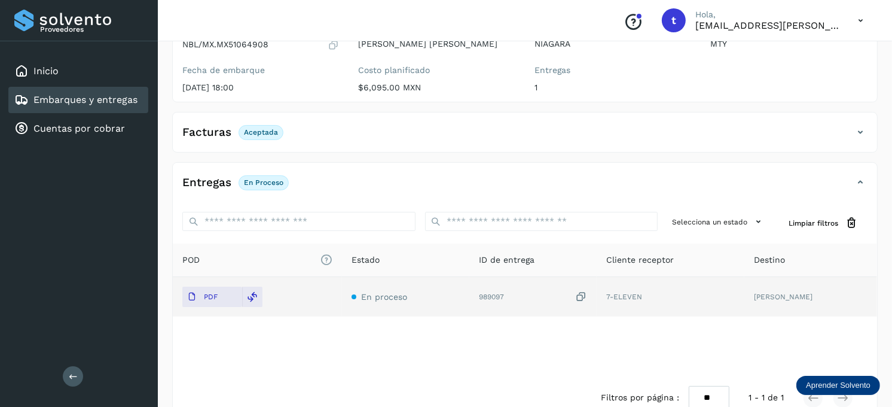
click at [103, 97] on link "Embarques y entregas" at bounding box center [85, 99] width 104 height 11
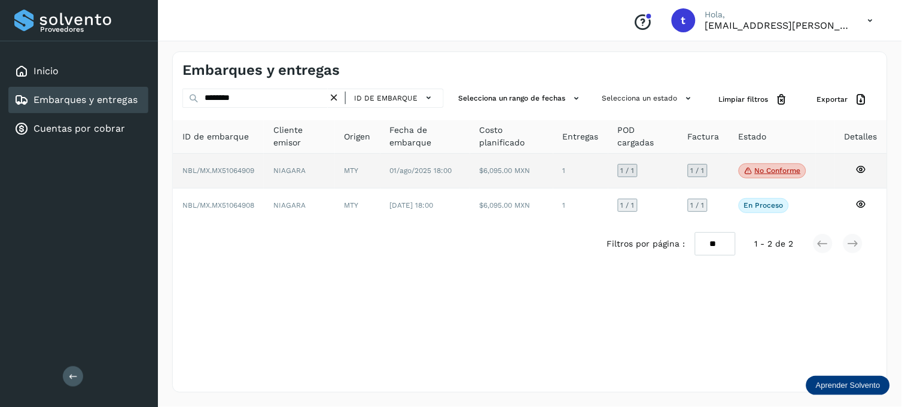
click at [795, 174] on p "No conforme" at bounding box center [777, 170] width 46 height 8
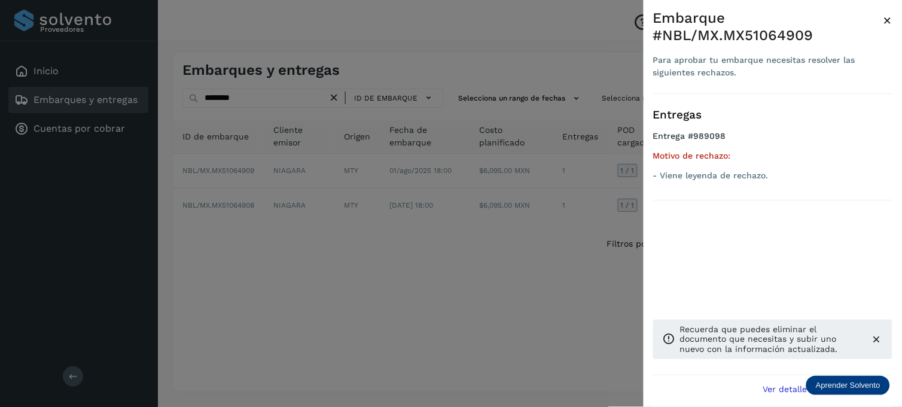
click at [887, 19] on span "×" at bounding box center [887, 20] width 9 height 17
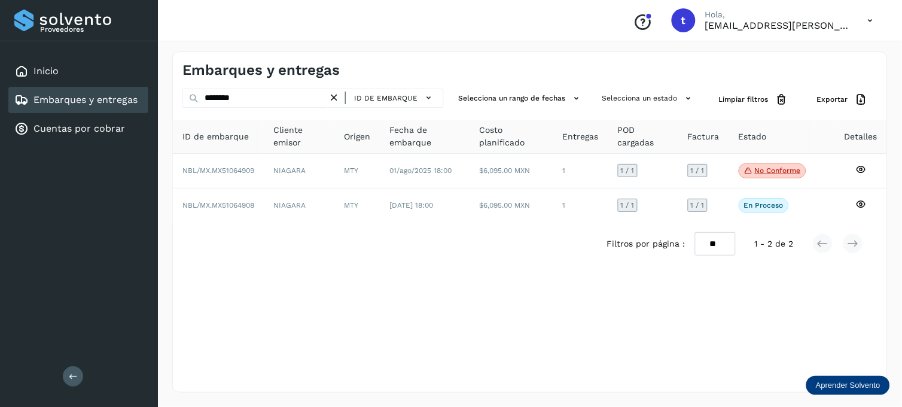
click at [337, 98] on icon at bounding box center [334, 97] width 13 height 13
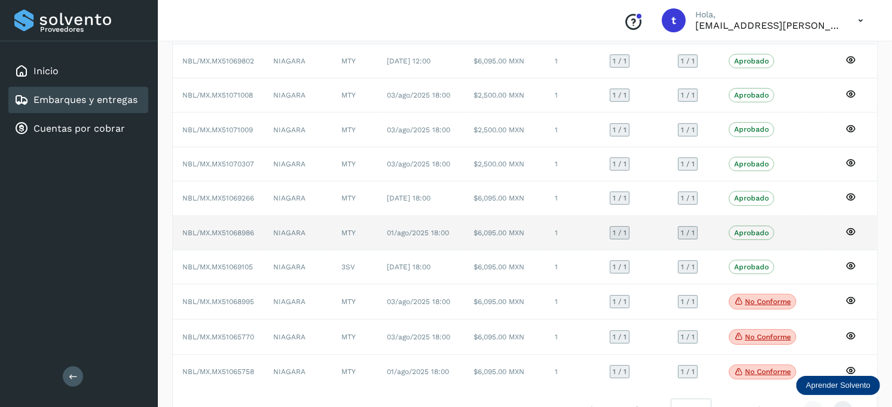
scroll to position [133, 0]
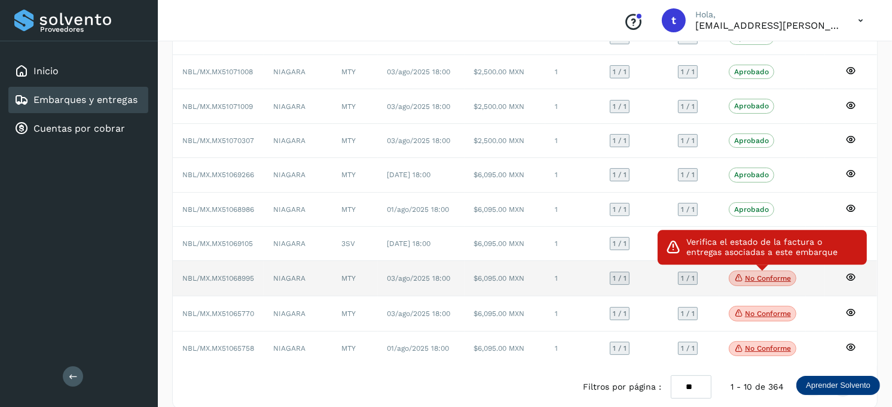
click at [755, 282] on p "No conforme" at bounding box center [768, 278] width 46 height 8
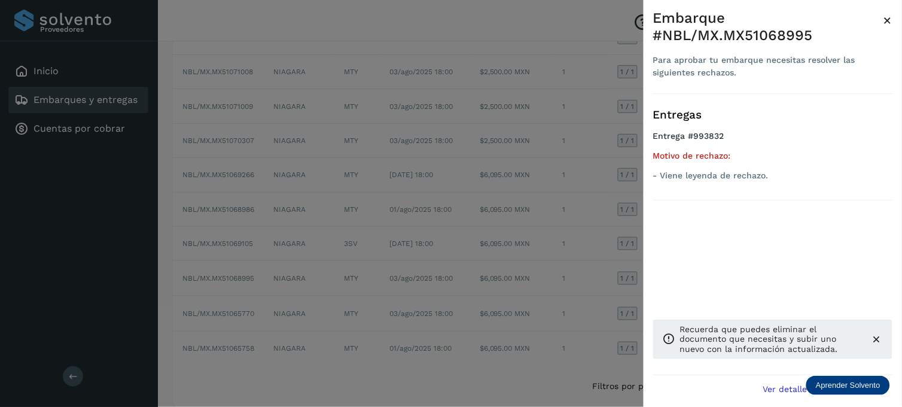
click at [887, 14] on span "×" at bounding box center [887, 20] width 9 height 17
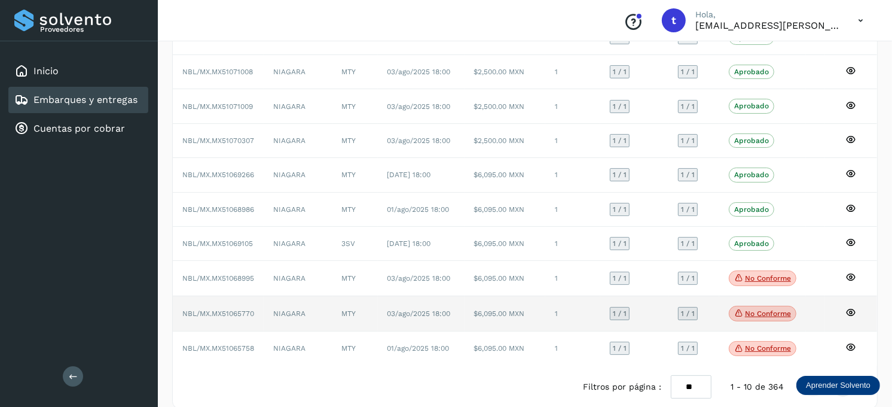
click at [773, 308] on span "No conforme" at bounding box center [763, 313] width 68 height 16
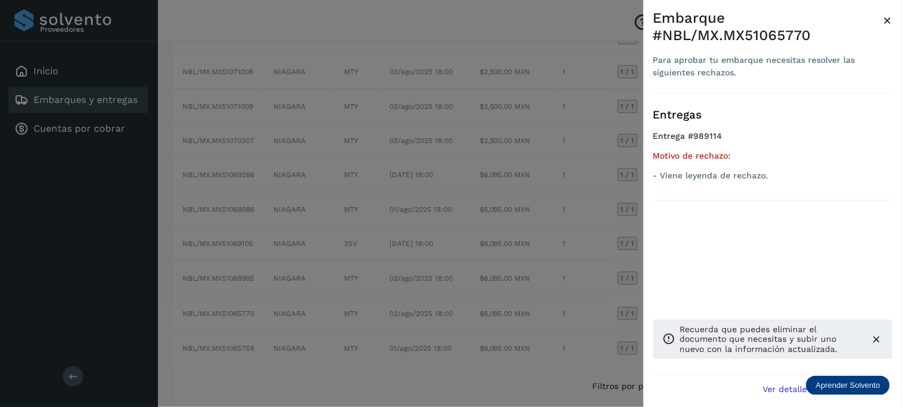
click at [886, 20] on span "×" at bounding box center [887, 20] width 9 height 17
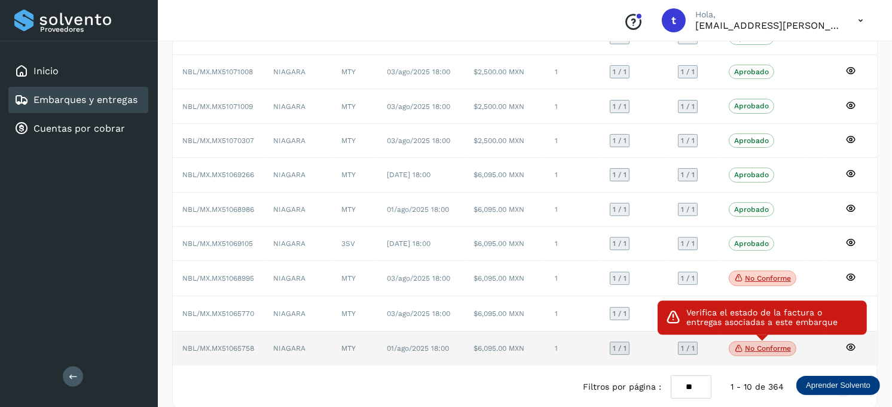
click at [765, 347] on p "No conforme" at bounding box center [768, 348] width 46 height 8
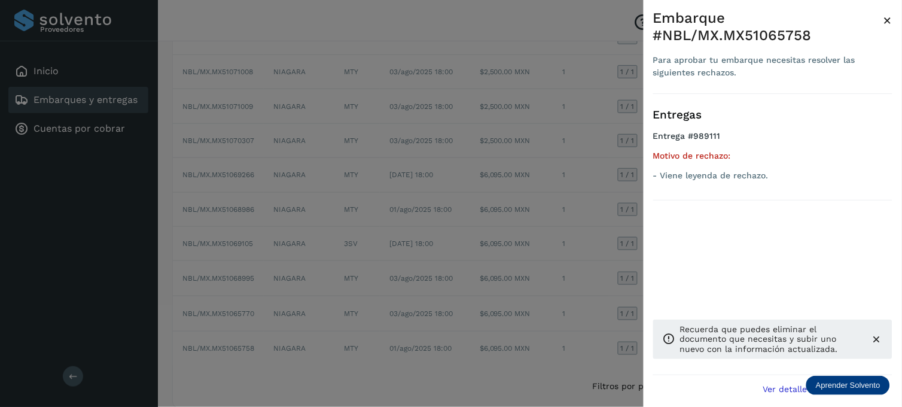
click at [888, 15] on span "×" at bounding box center [887, 20] width 9 height 17
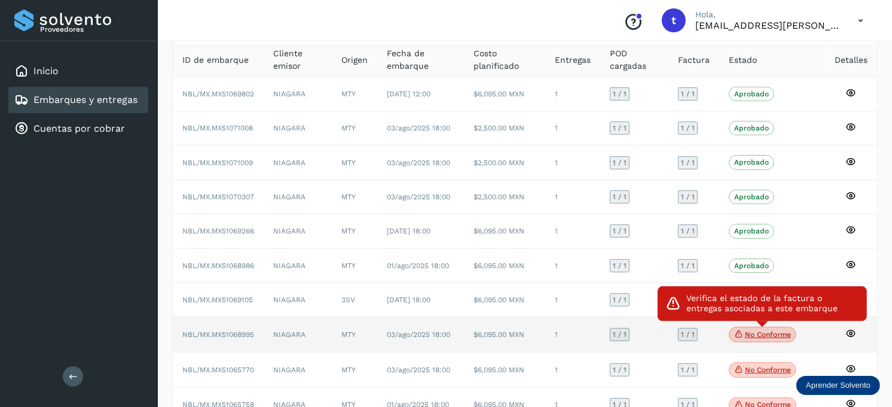
scroll to position [152, 0]
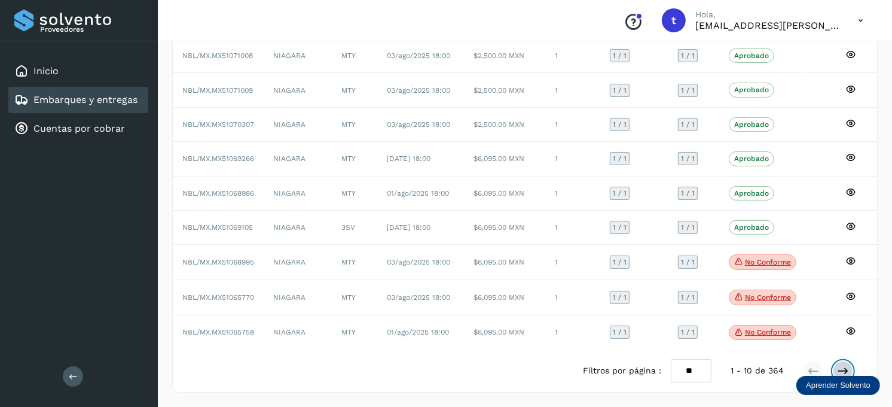
click at [848, 367] on icon at bounding box center [843, 371] width 12 height 12
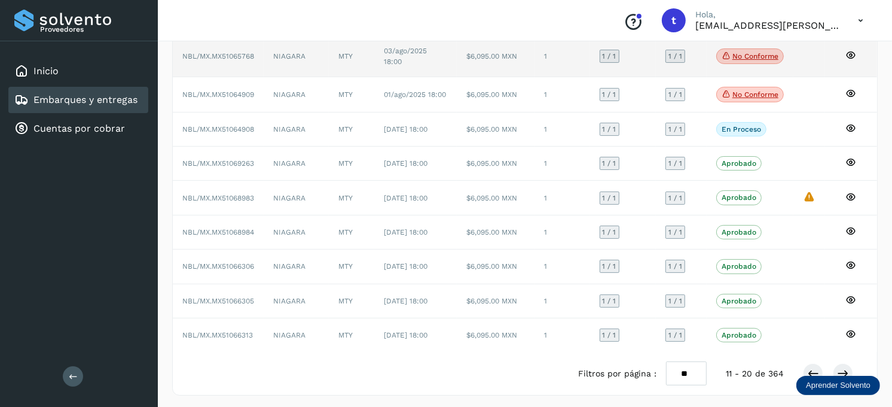
click at [739, 56] on p "No conforme" at bounding box center [755, 56] width 46 height 8
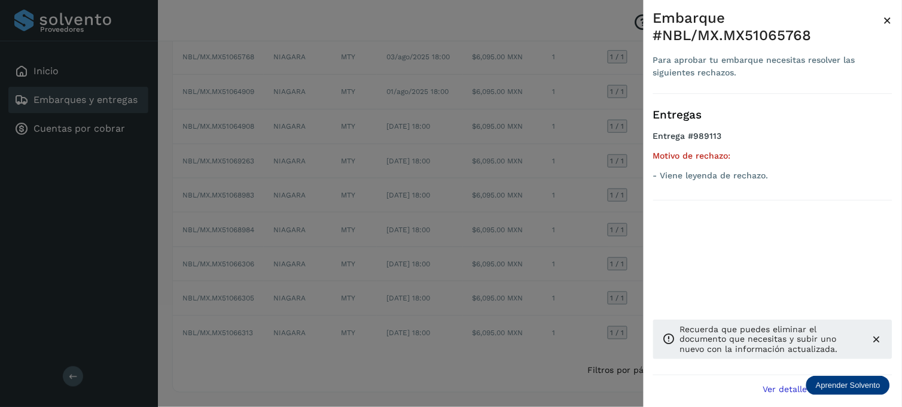
click at [889, 21] on span "×" at bounding box center [887, 20] width 9 height 17
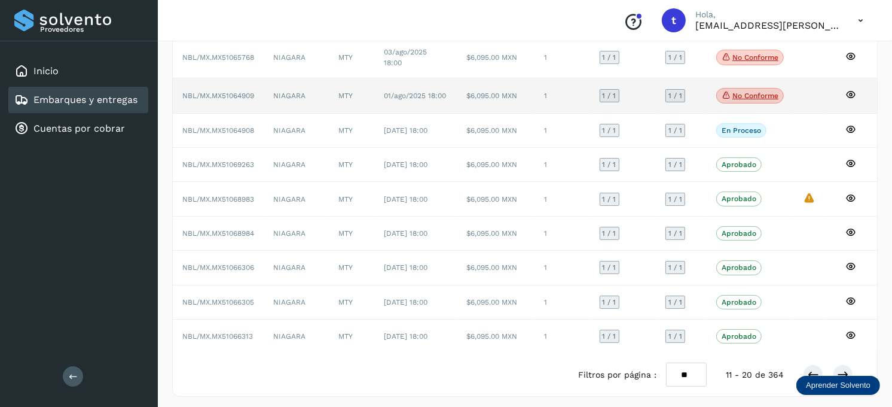
click at [760, 92] on span "No conforme" at bounding box center [750, 96] width 68 height 16
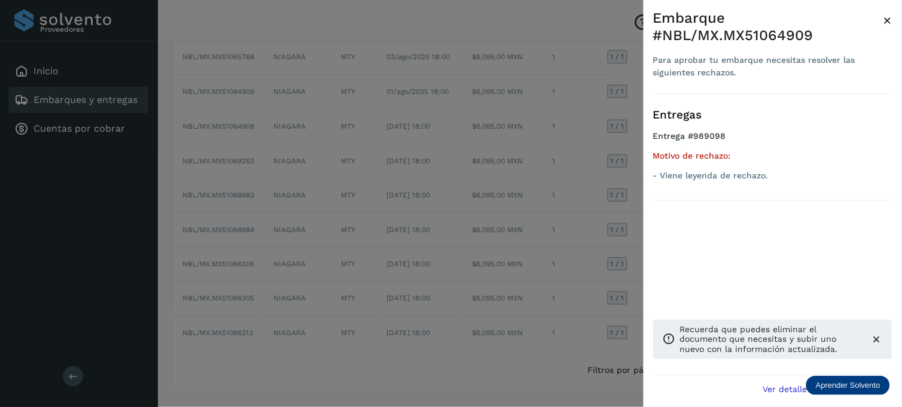
click at [888, 20] on span "×" at bounding box center [887, 20] width 9 height 17
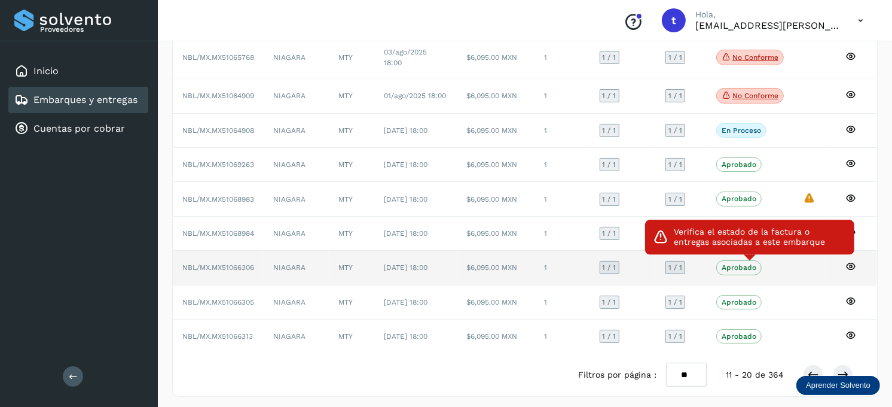
scroll to position [162, 0]
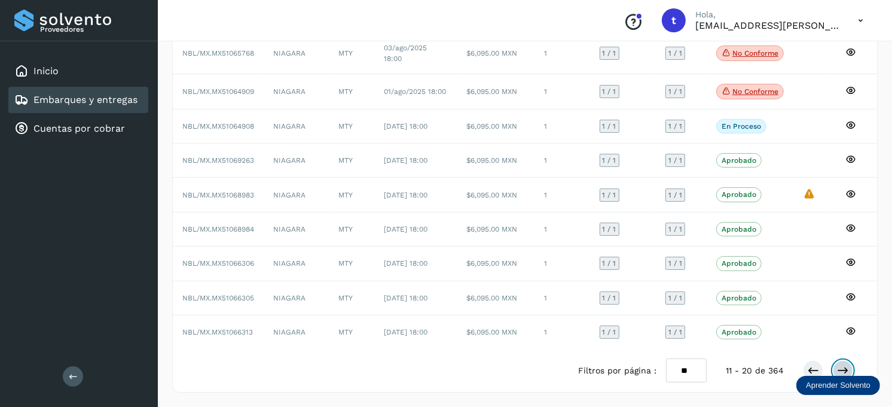
click at [841, 366] on icon at bounding box center [843, 370] width 12 height 12
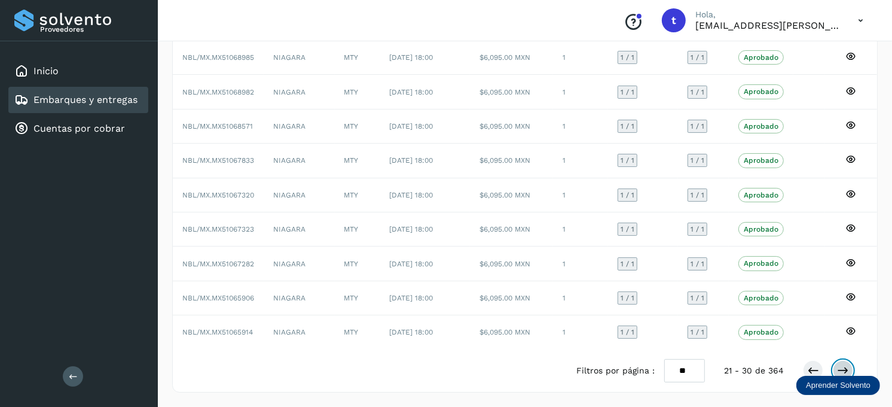
scroll to position [148, 0]
